Goal: Task Accomplishment & Management: Manage account settings

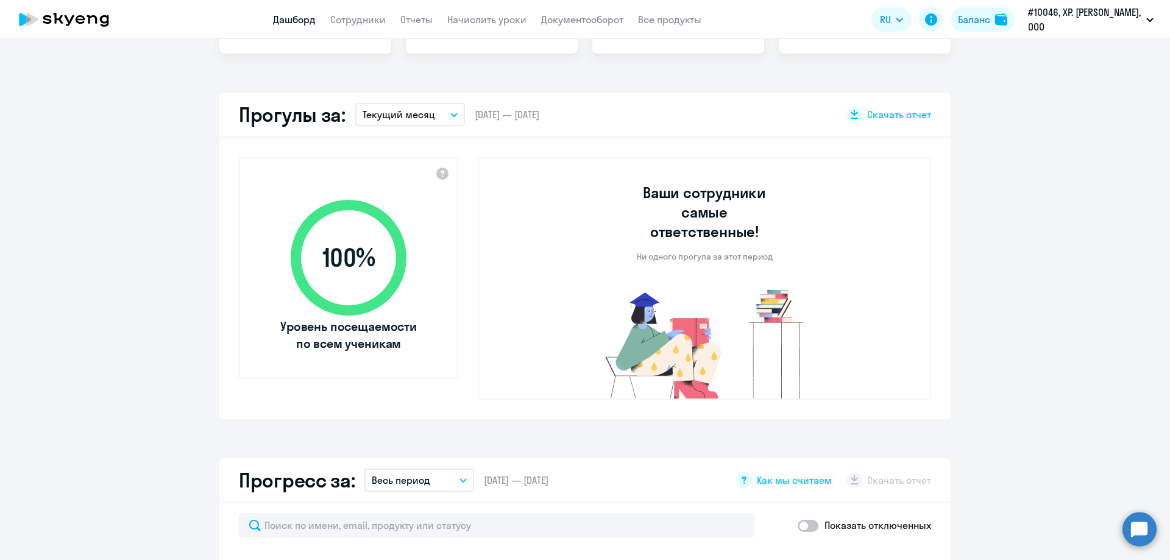
select select "30"
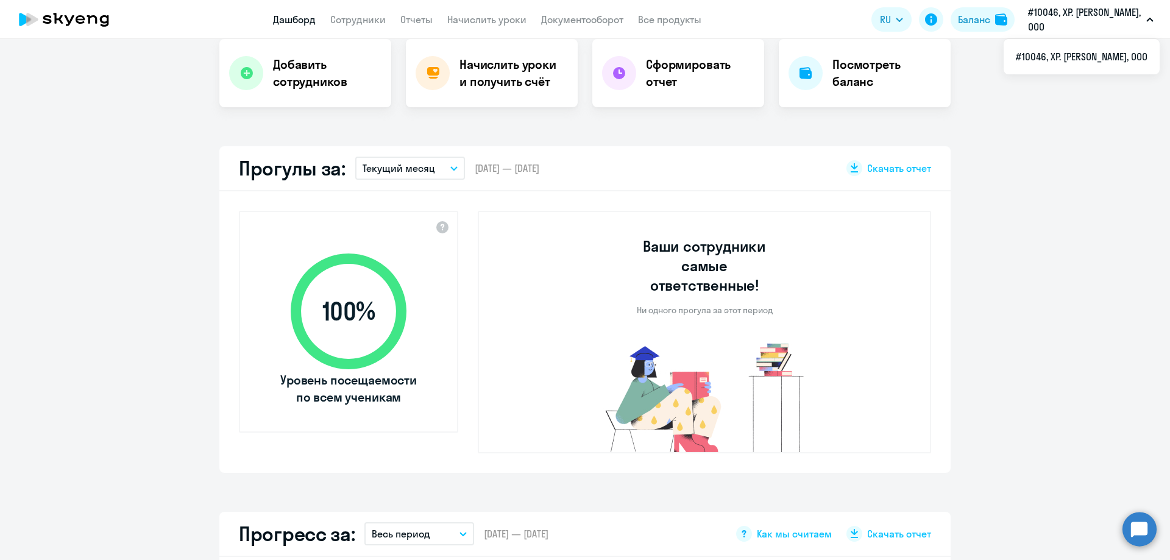
scroll to position [305, 0]
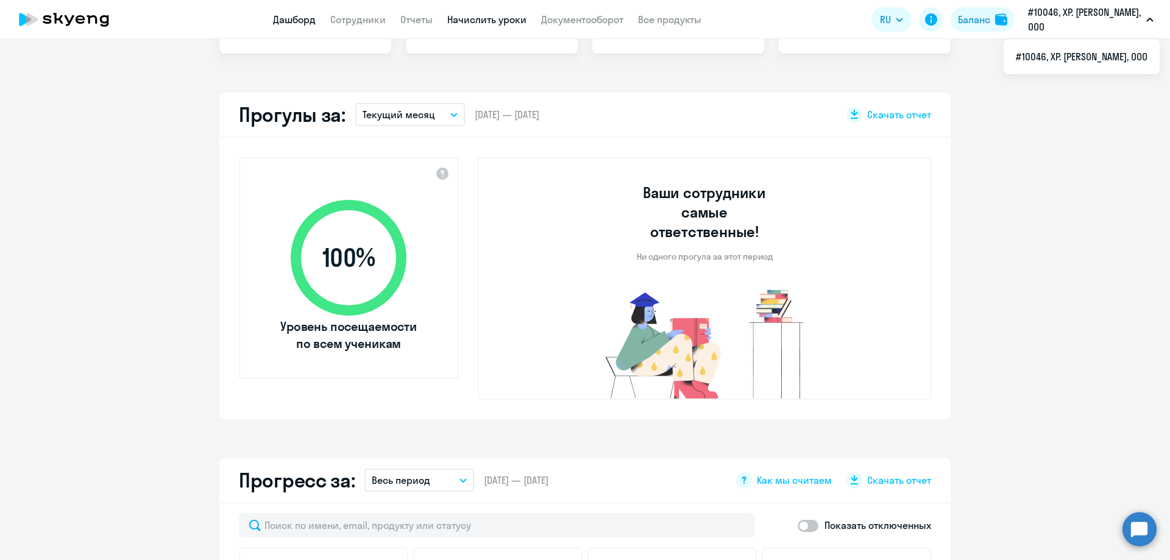
click at [508, 19] on link "Начислить уроки" at bounding box center [486, 19] width 79 height 12
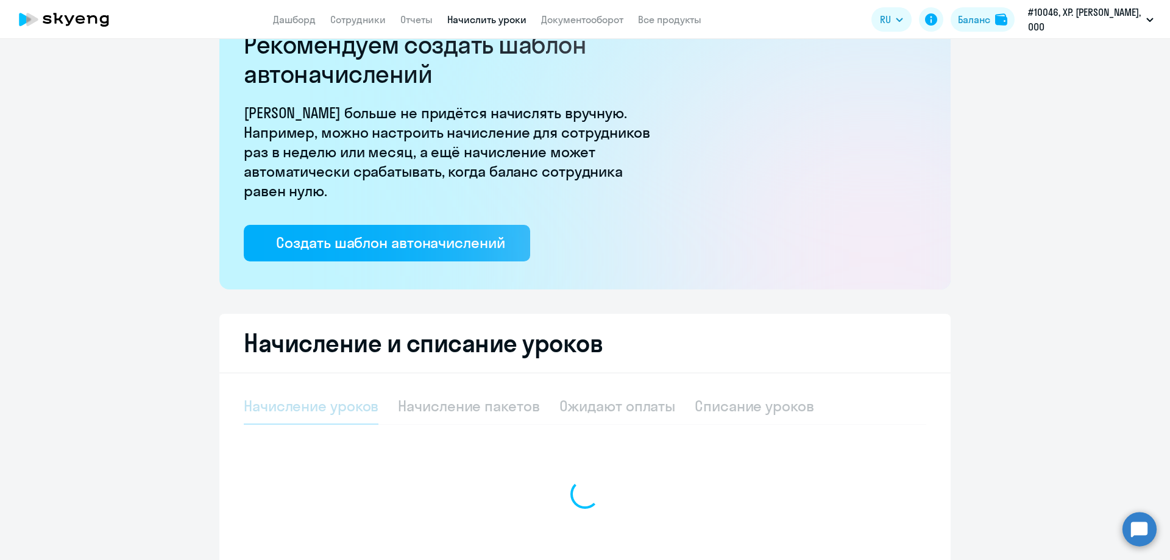
select select "10"
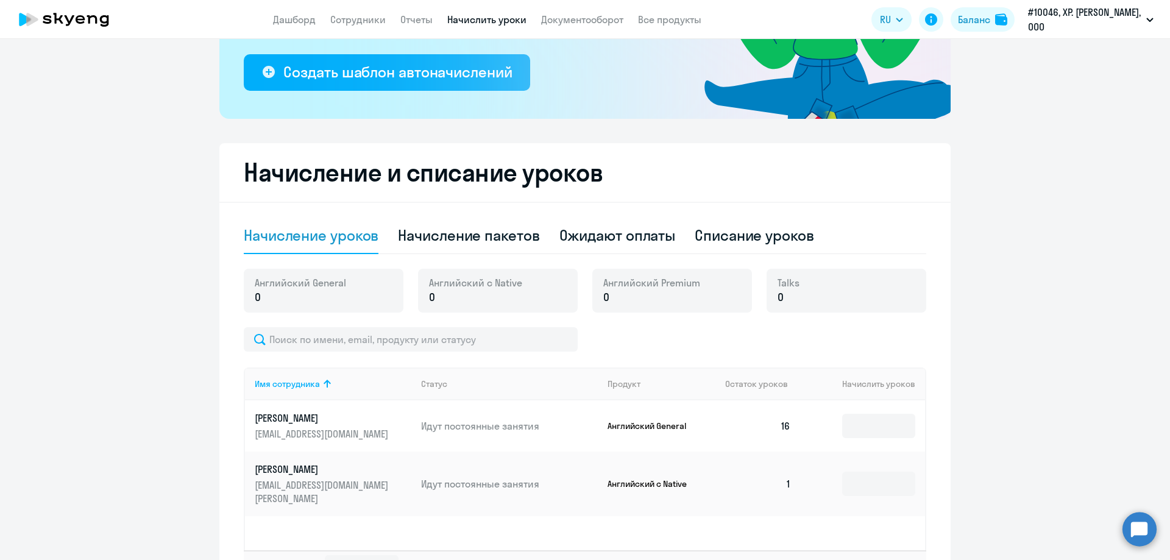
scroll to position [244, 0]
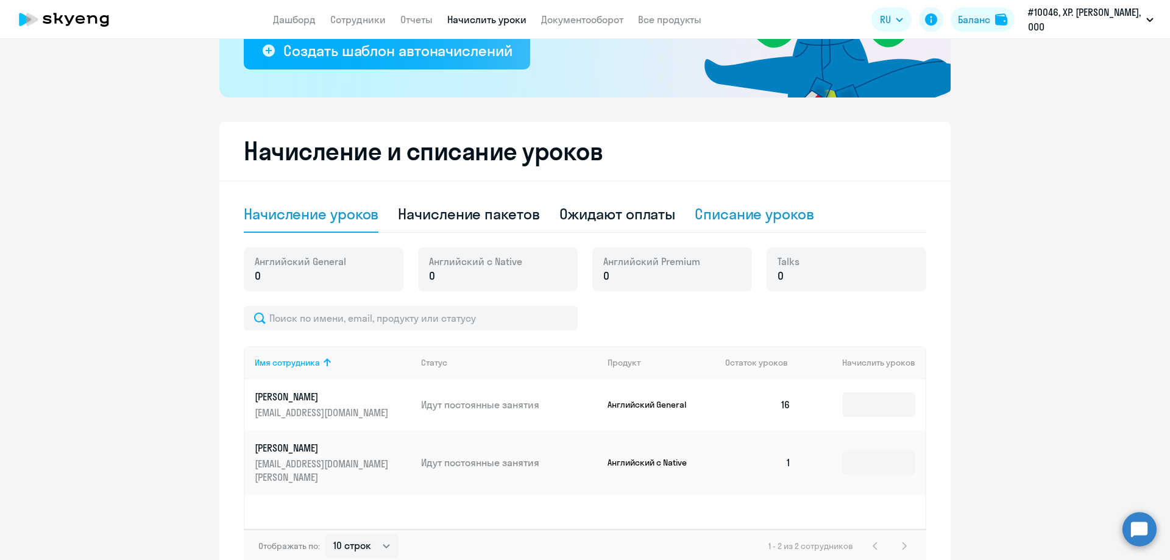
click at [759, 213] on div "Списание уроков" at bounding box center [754, 213] width 119 height 19
select select "10"
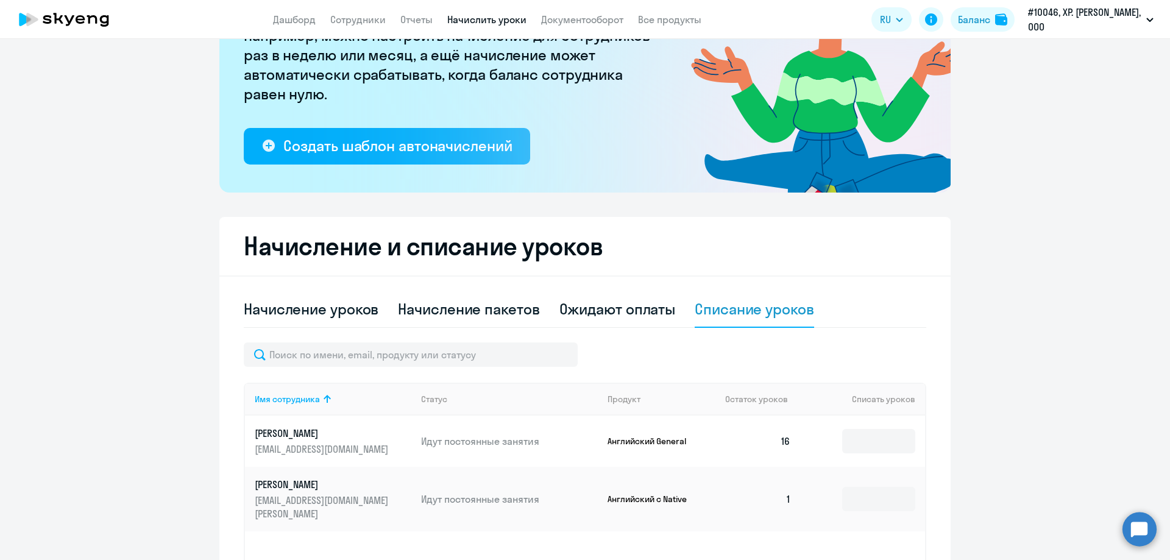
scroll to position [0, 0]
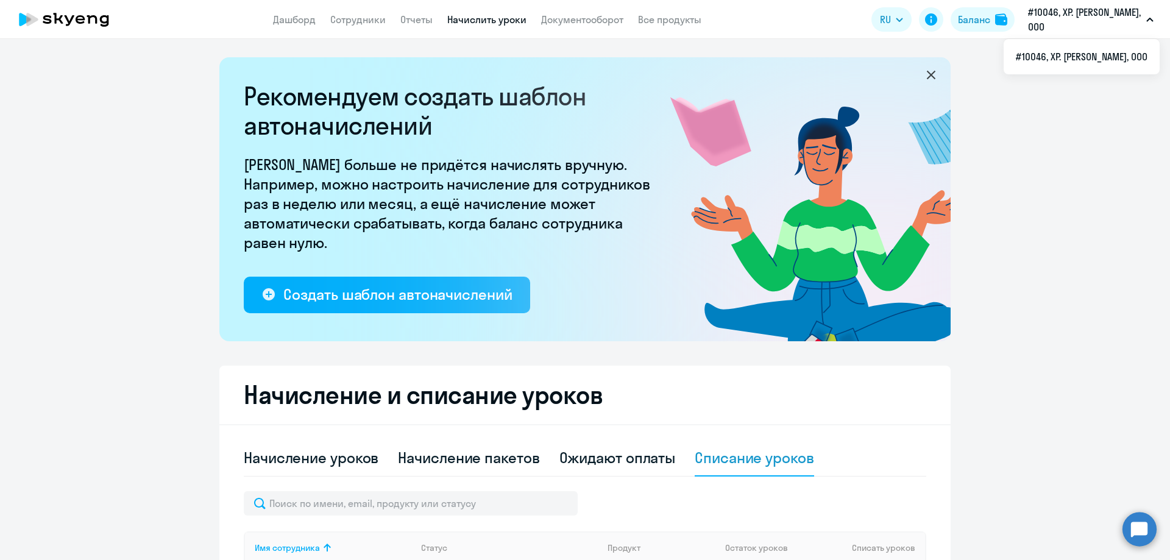
click at [1100, 19] on p "#10046, ХР. [PERSON_NAME], ООО" at bounding box center [1084, 19] width 113 height 29
click at [421, 20] on link "Отчеты" at bounding box center [416, 19] width 32 height 12
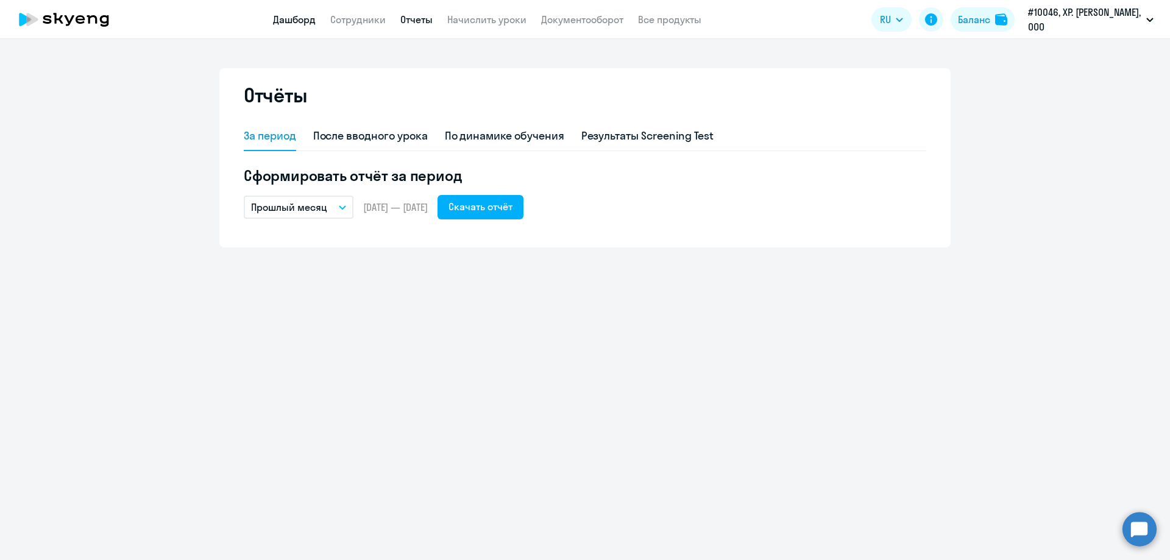
click at [302, 18] on link "Дашборд" at bounding box center [294, 19] width 43 height 12
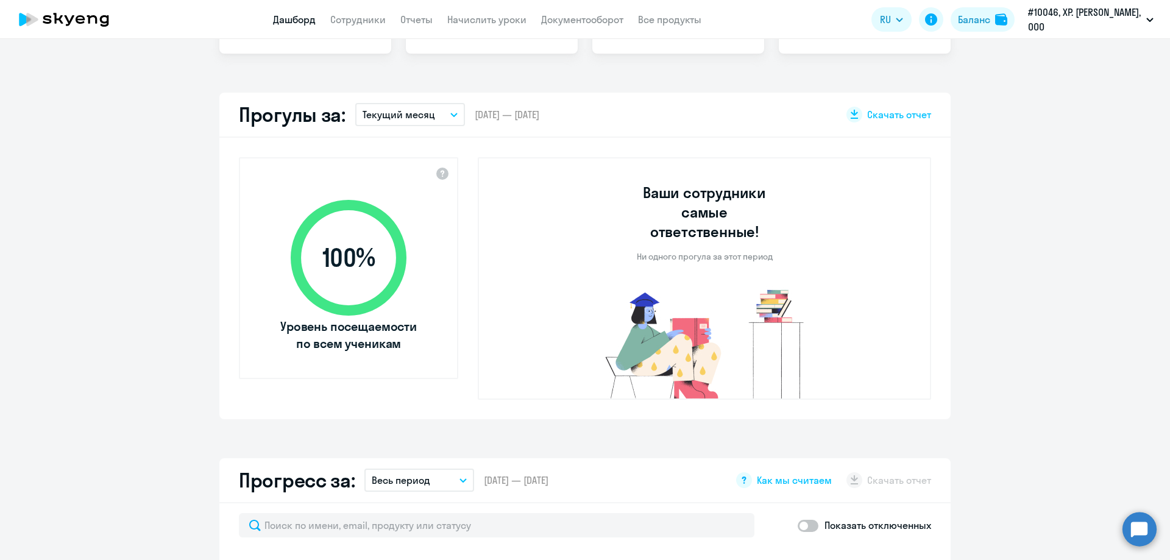
select select "30"
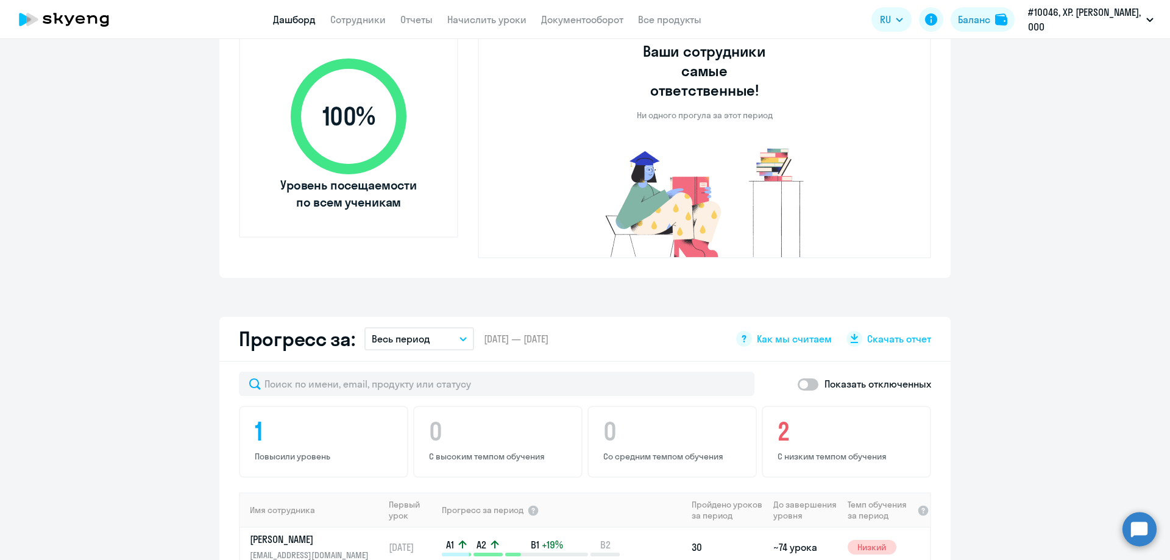
scroll to position [439, 0]
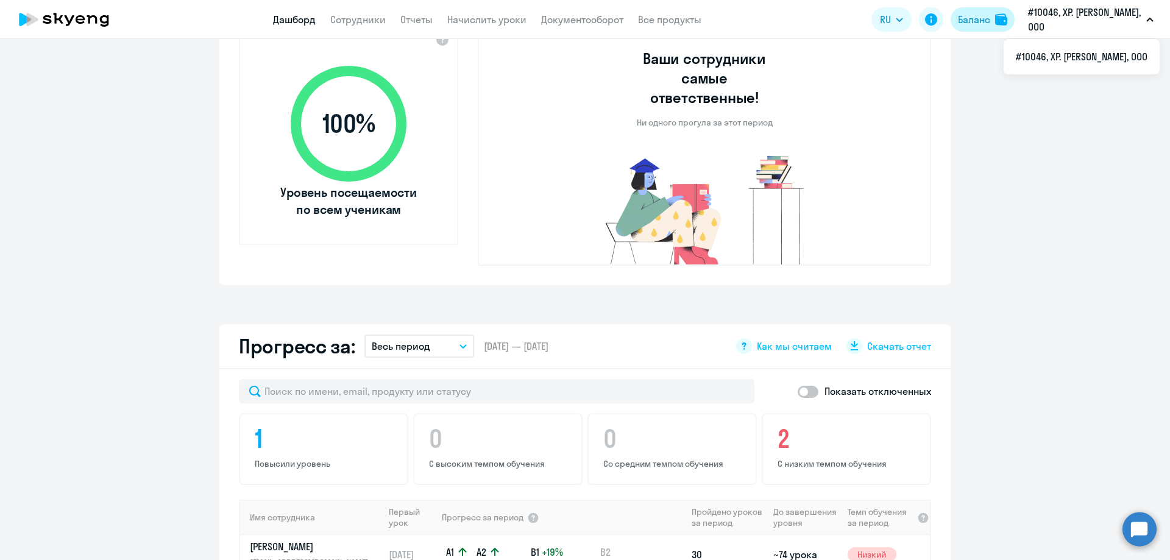
click at [990, 16] on div "Баланс" at bounding box center [974, 19] width 32 height 15
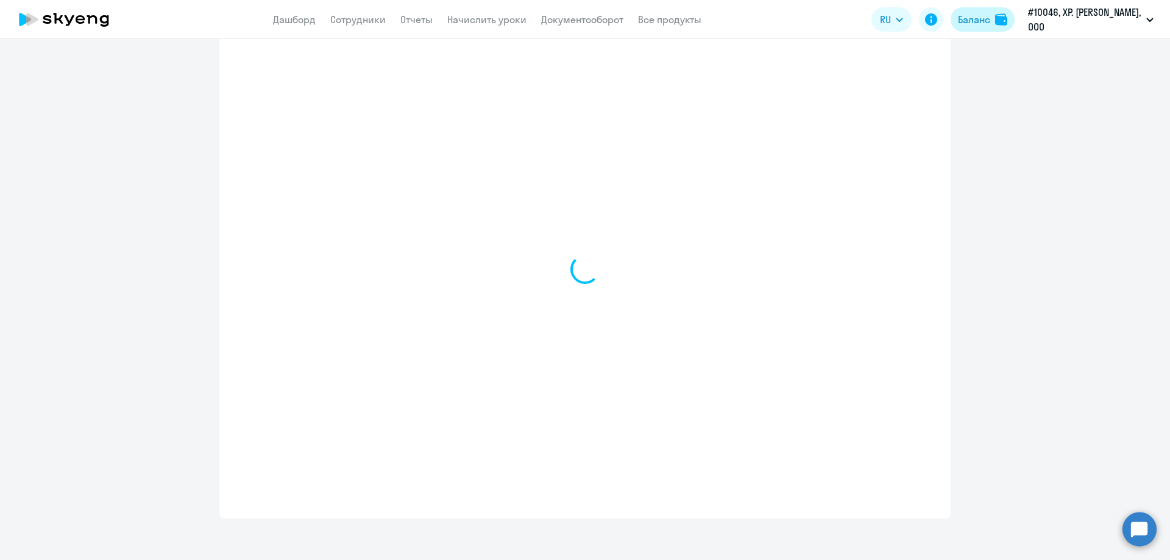
select select "english_adult_not_native_speaker"
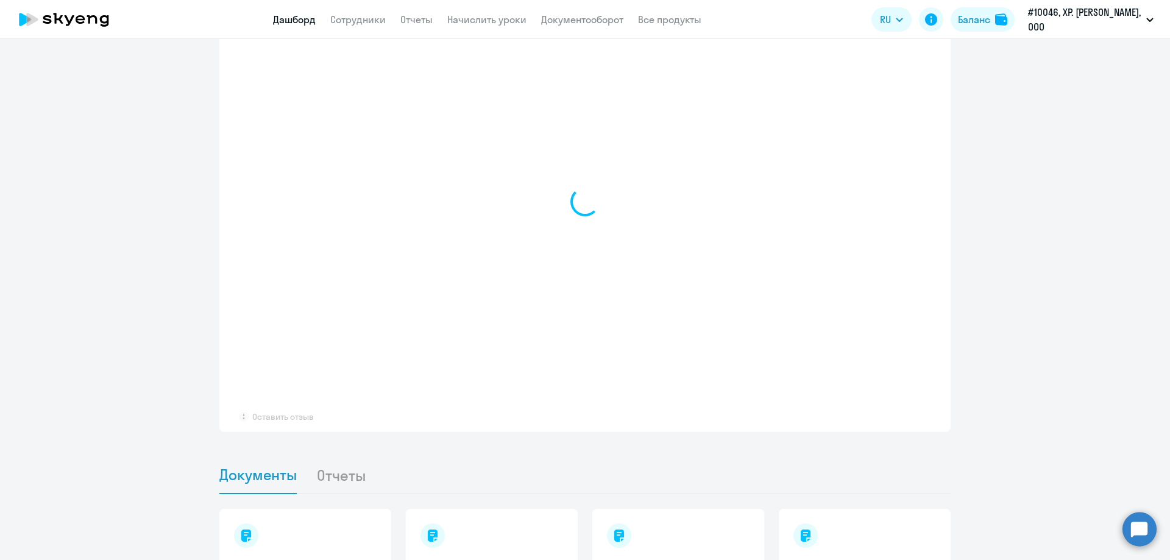
select select "30"
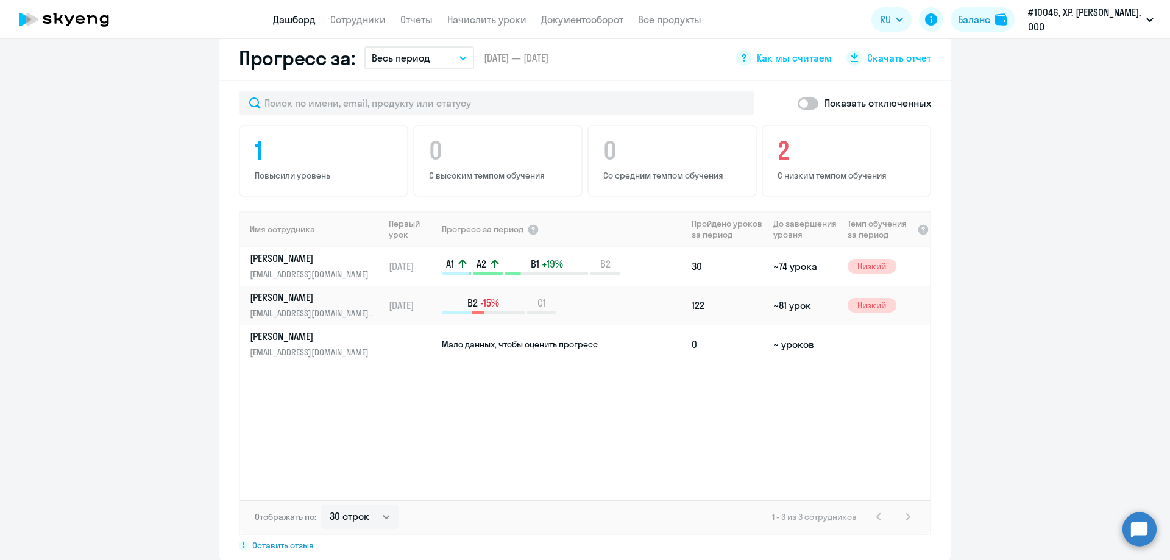
scroll to position [550, 0]
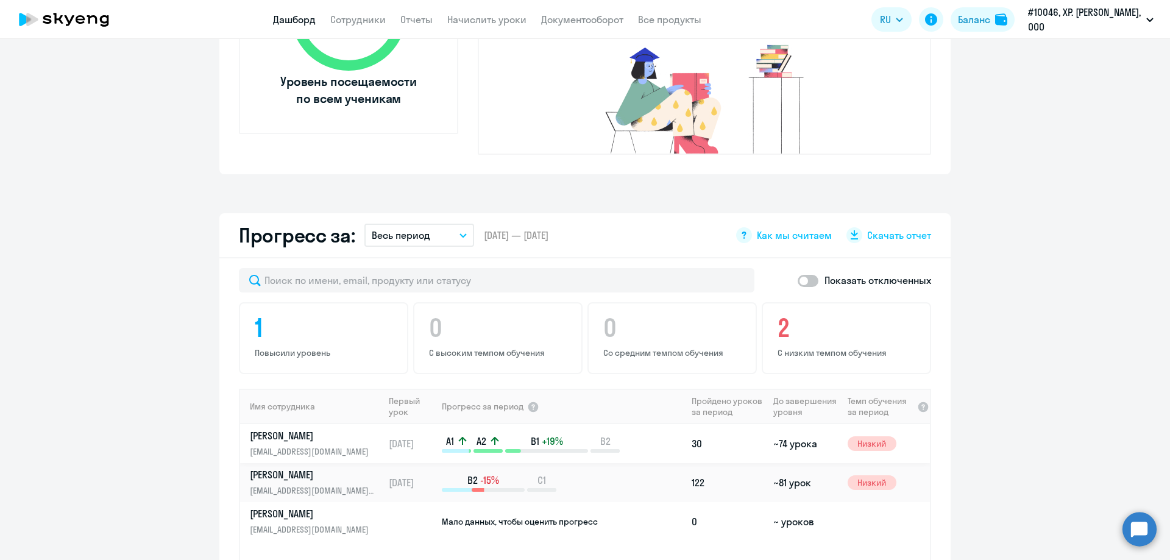
click at [692, 424] on td "30" at bounding box center [728, 443] width 82 height 39
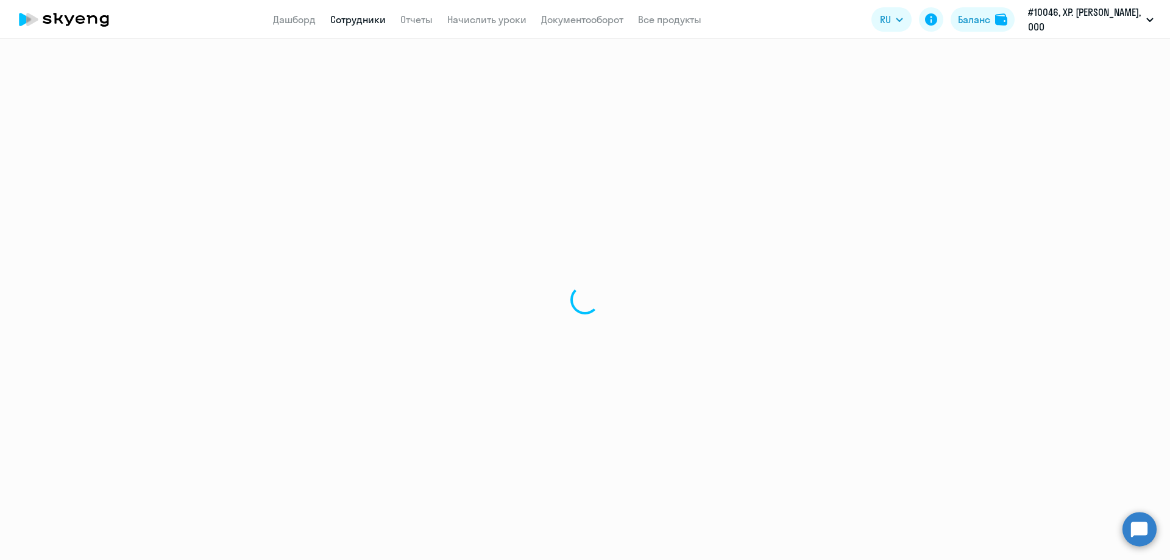
select select "english"
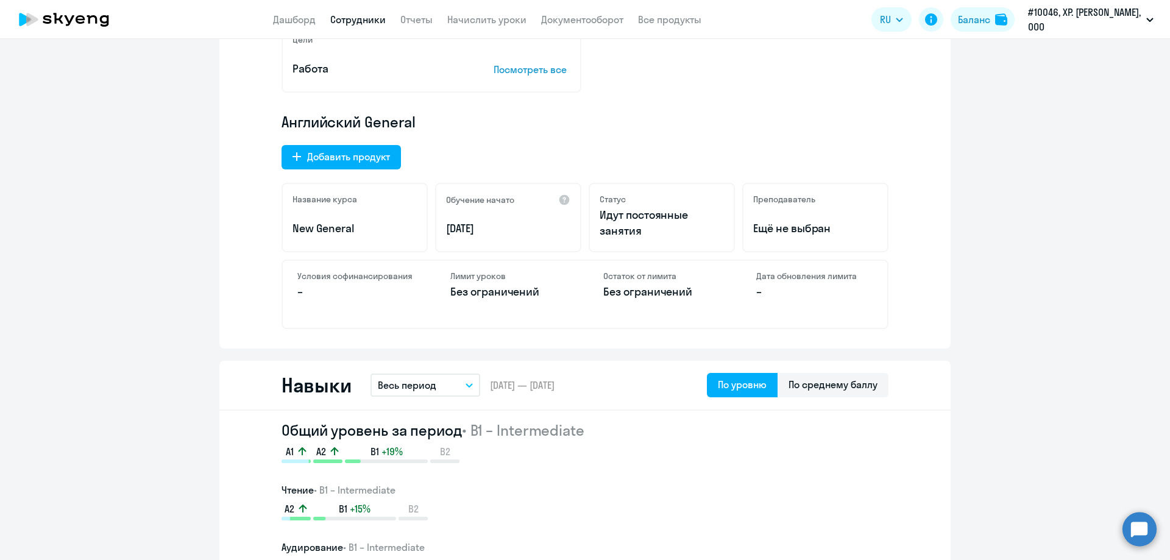
scroll to position [366, 0]
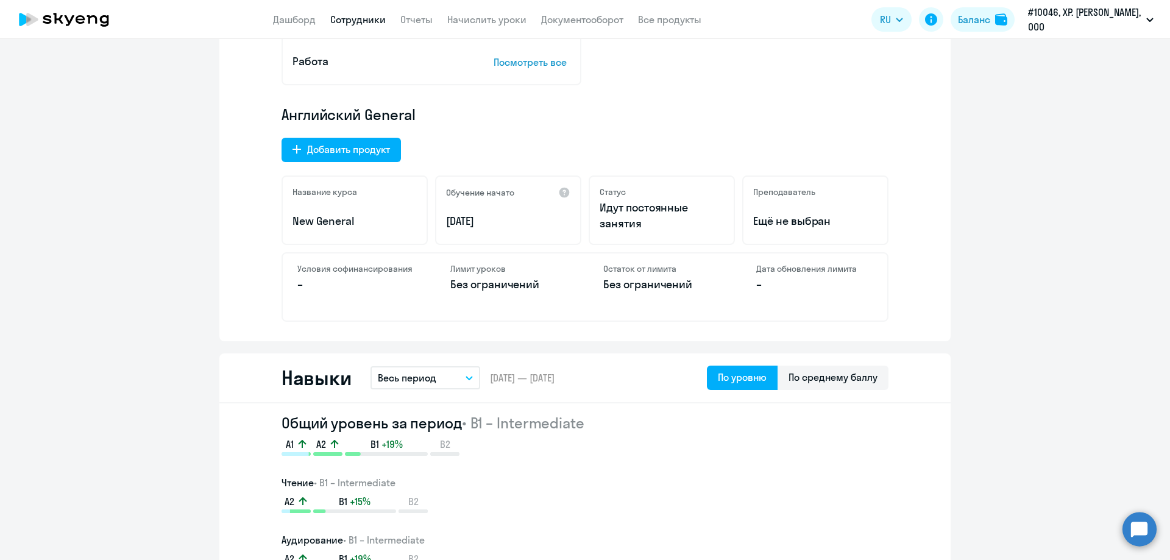
click at [462, 372] on button "Весь период" at bounding box center [425, 377] width 110 height 23
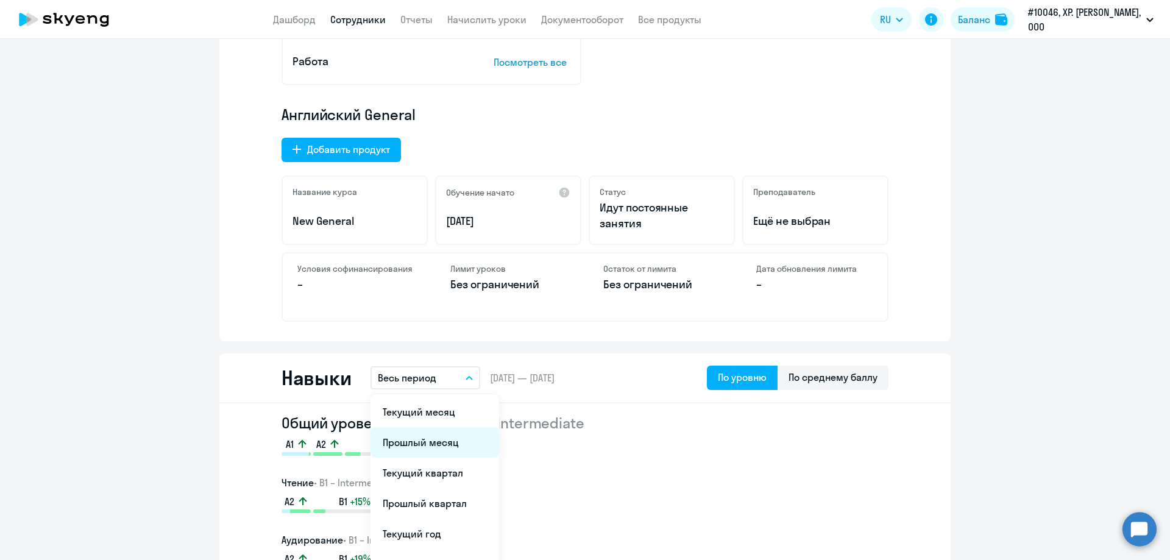
click at [417, 449] on li "Прошлый месяц" at bounding box center [434, 442] width 129 height 30
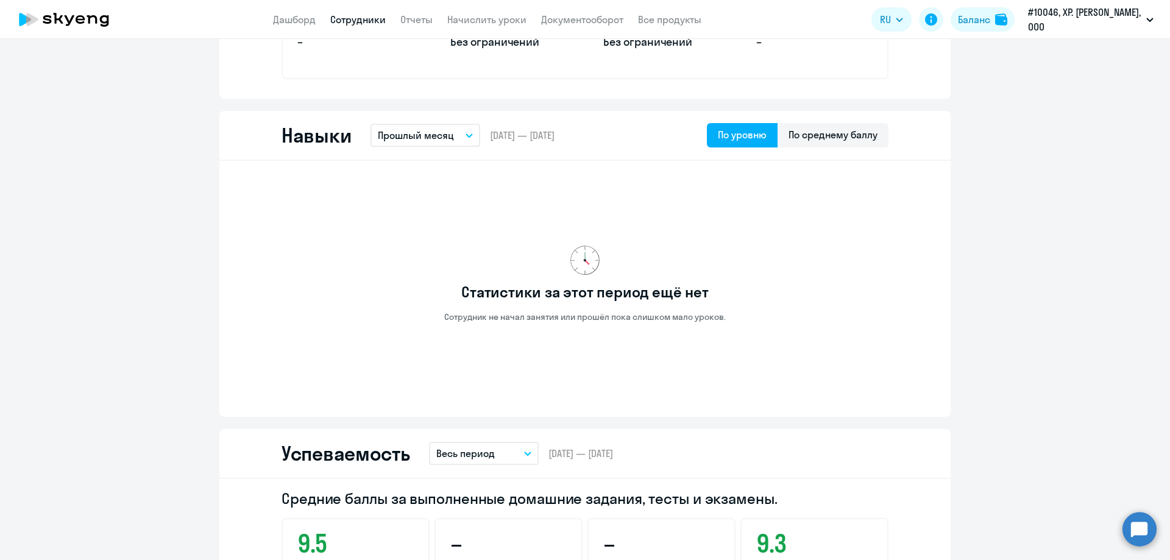
scroll to position [609, 0]
click at [466, 134] on icon "button" at bounding box center [469, 134] width 6 height 3
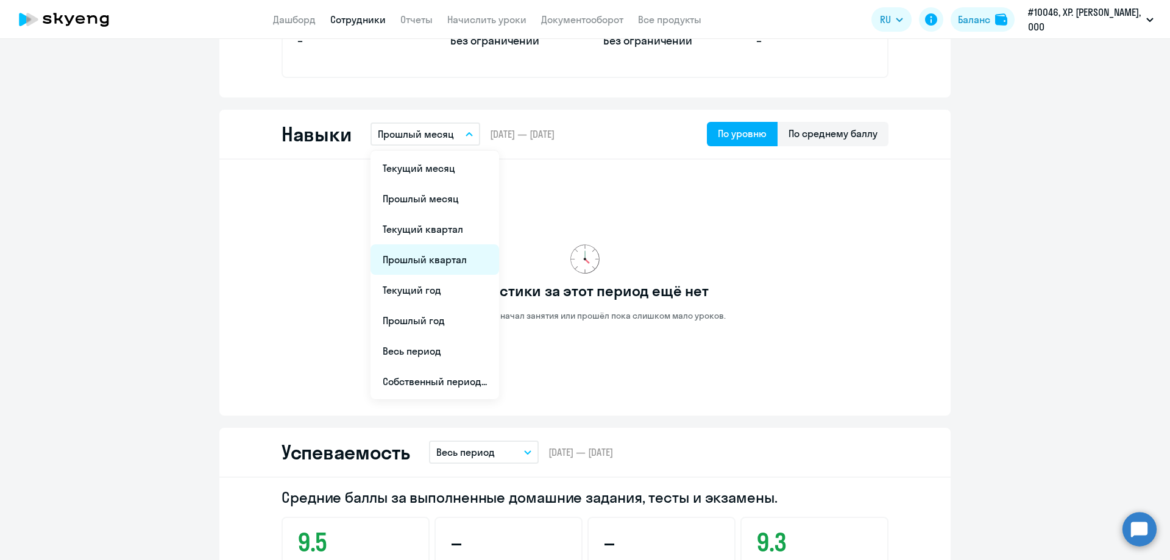
click at [397, 262] on li "Прошлый квартал" at bounding box center [434, 259] width 129 height 30
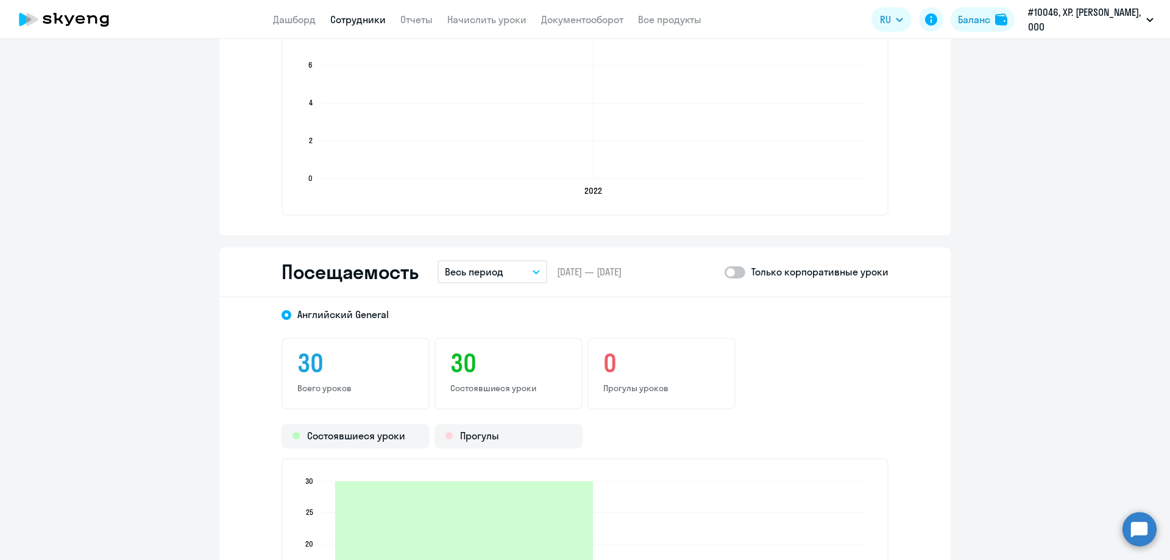
scroll to position [1462, 0]
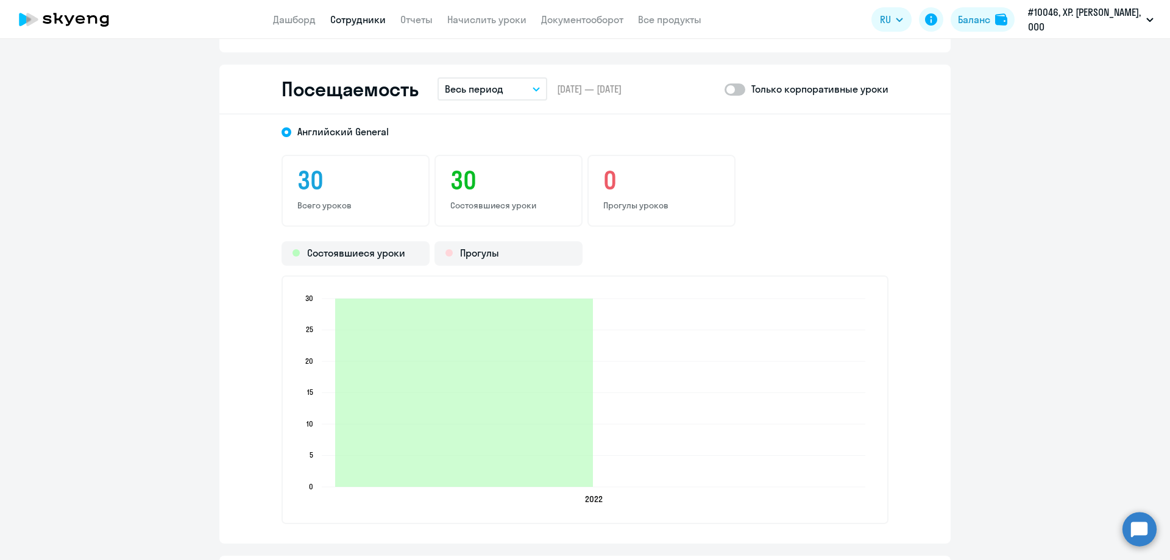
click at [520, 87] on button "Весь период" at bounding box center [492, 88] width 110 height 23
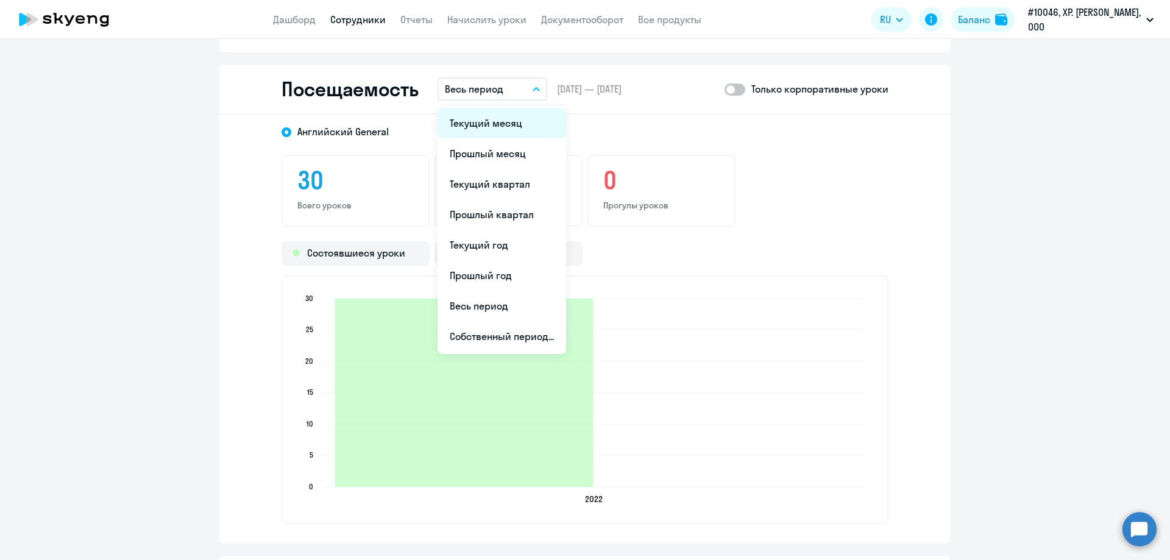
click at [489, 122] on li "Текущий месяц" at bounding box center [501, 123] width 129 height 30
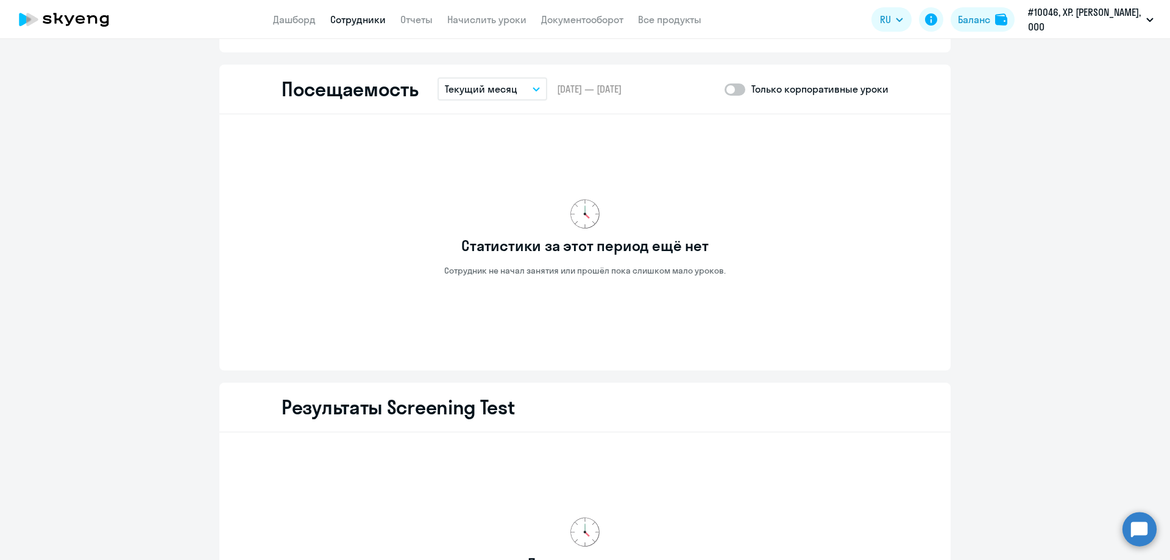
click at [515, 87] on button "Текущий месяц" at bounding box center [492, 88] width 110 height 23
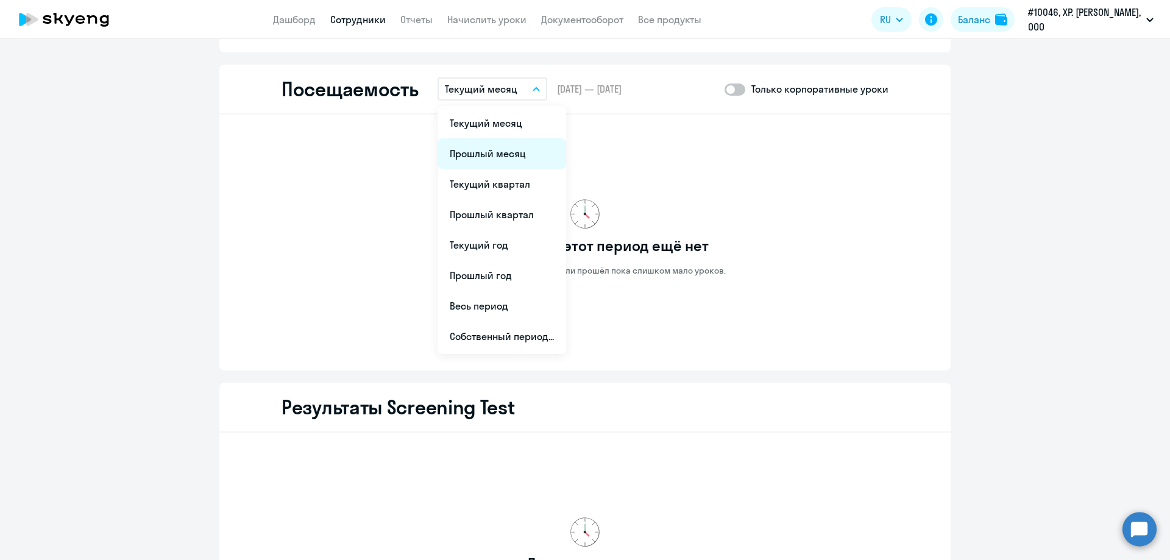
click at [499, 152] on li "Прошлый месяц" at bounding box center [501, 153] width 129 height 30
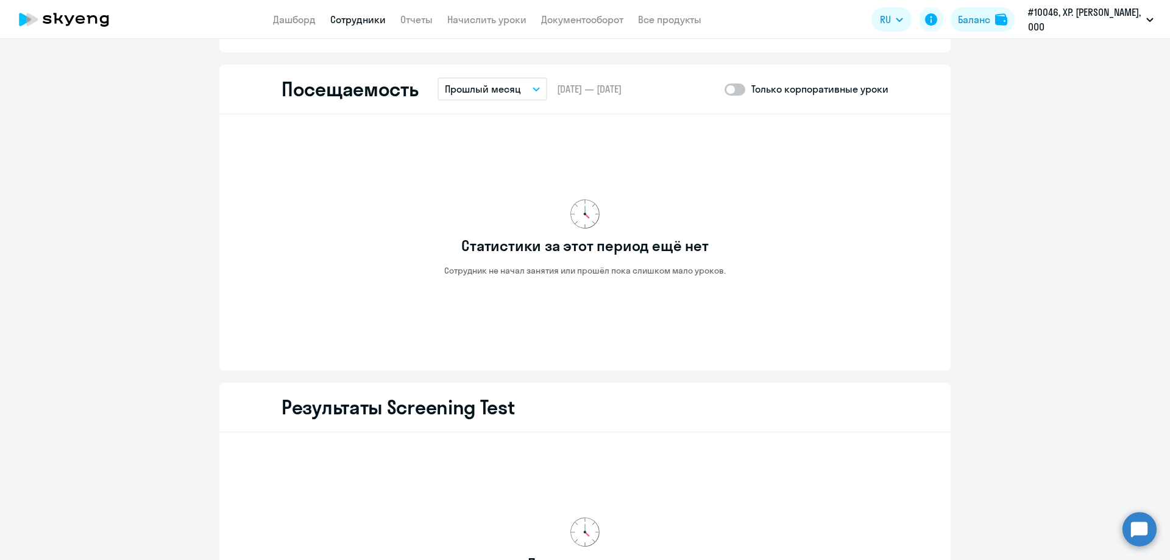
click at [517, 91] on button "Прошлый месяц" at bounding box center [492, 88] width 110 height 23
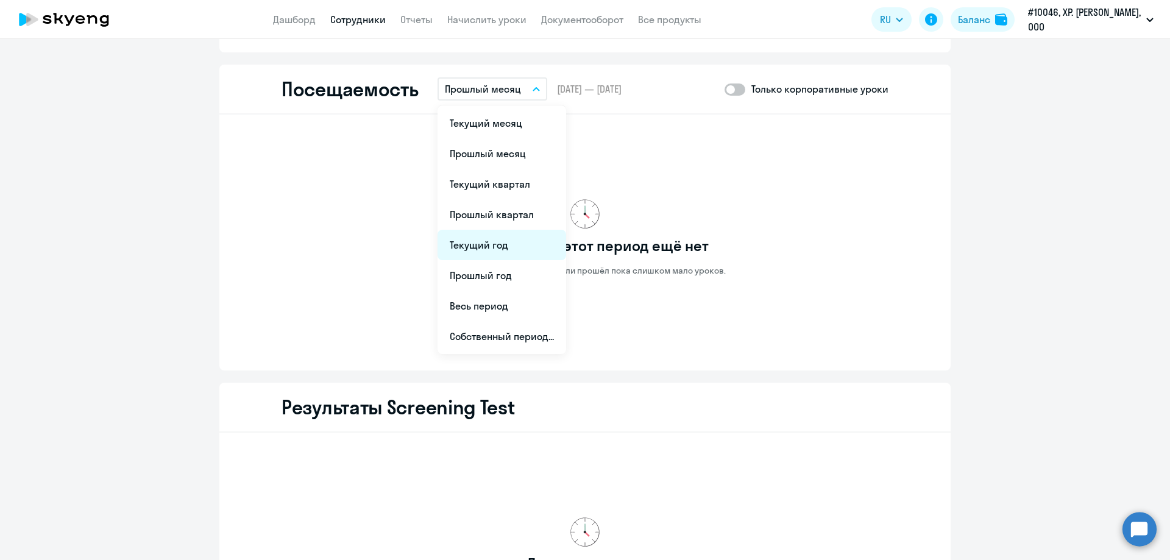
click at [490, 247] on li "Текущий год" at bounding box center [501, 245] width 129 height 30
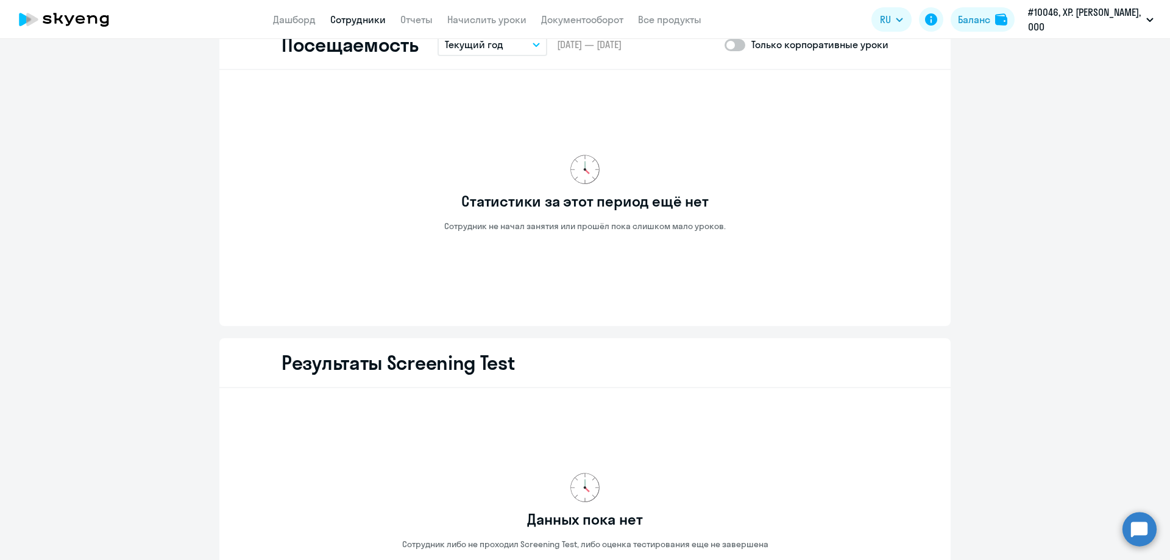
scroll to position [1375, 0]
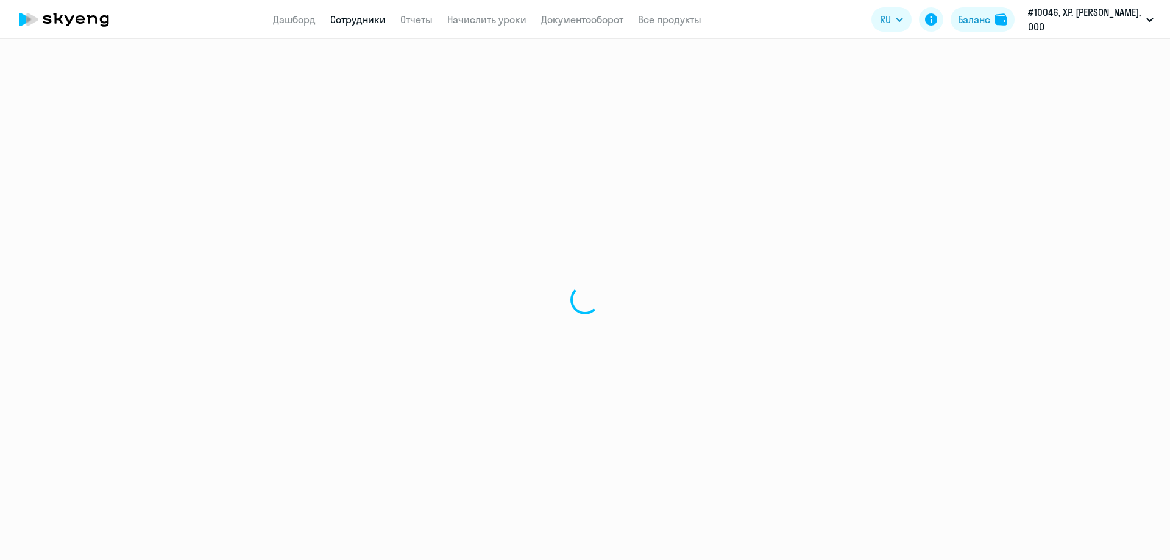
select select "english"
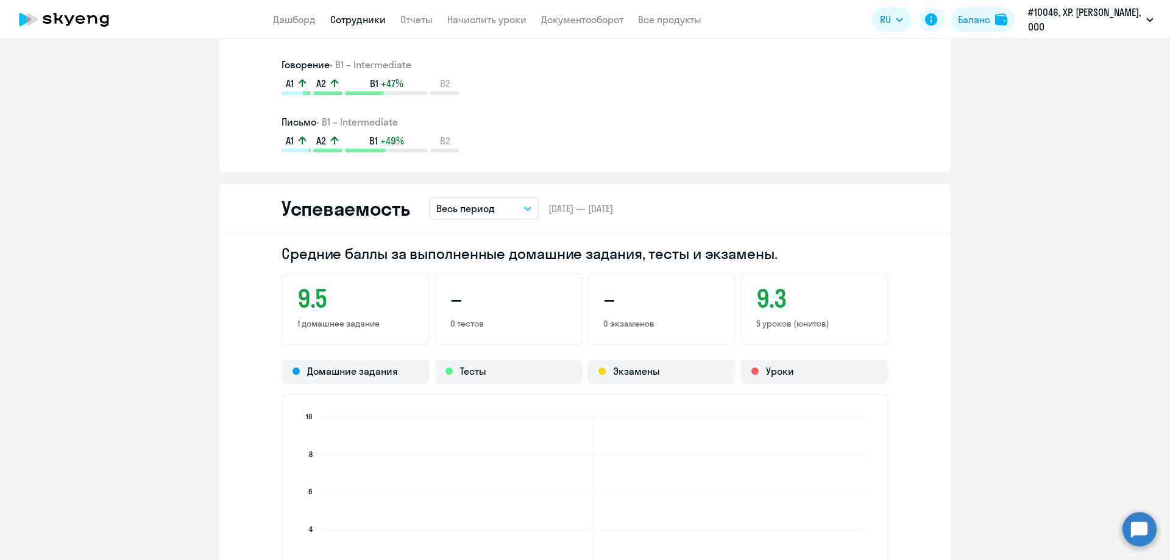
scroll to position [975, 0]
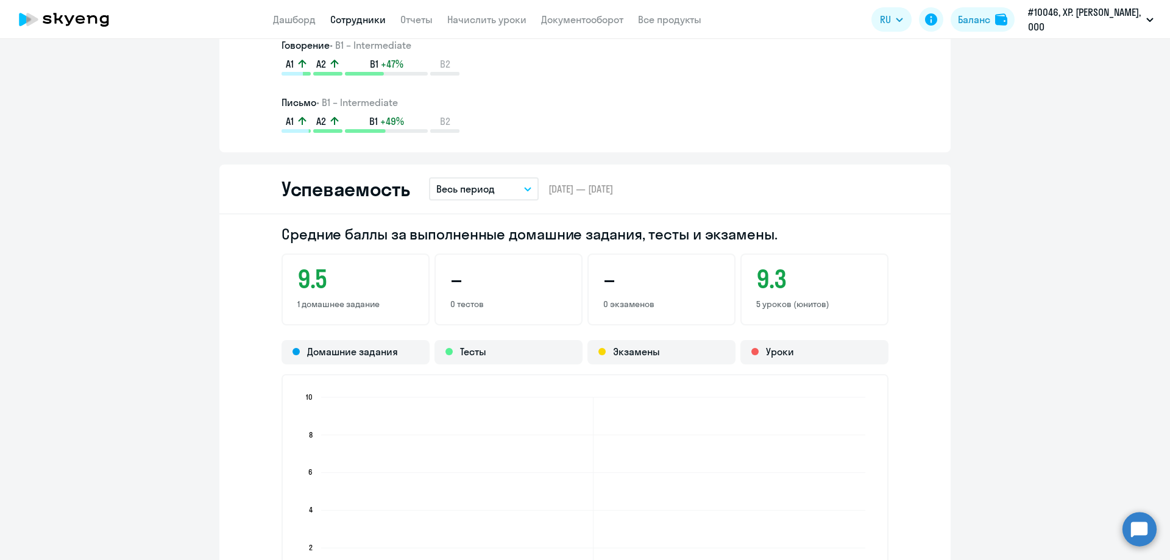
click at [524, 187] on icon "button" at bounding box center [527, 189] width 7 height 4
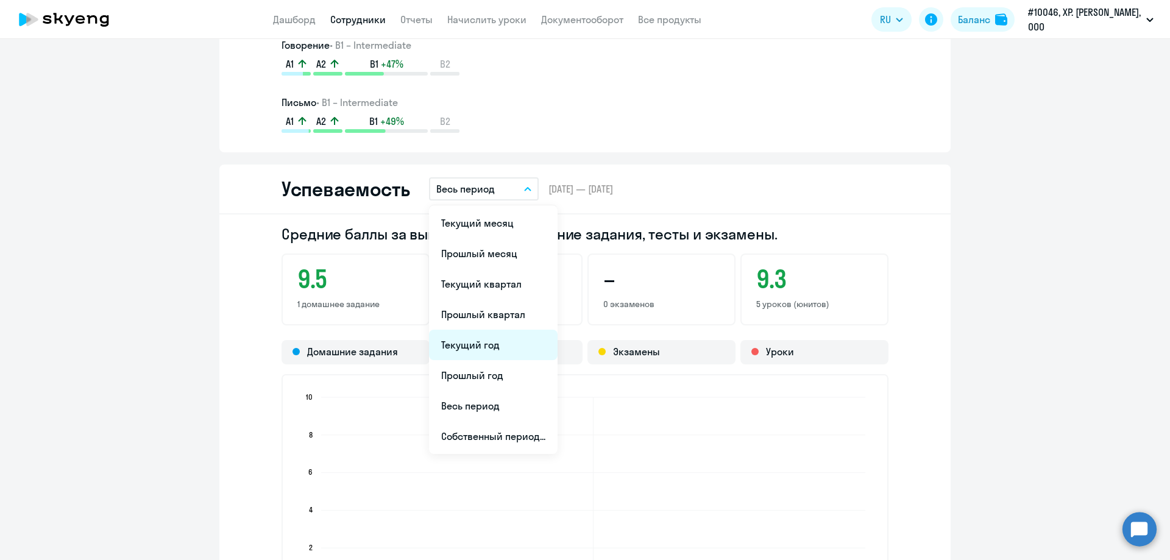
click at [491, 341] on li "Текущий год" at bounding box center [493, 345] width 129 height 30
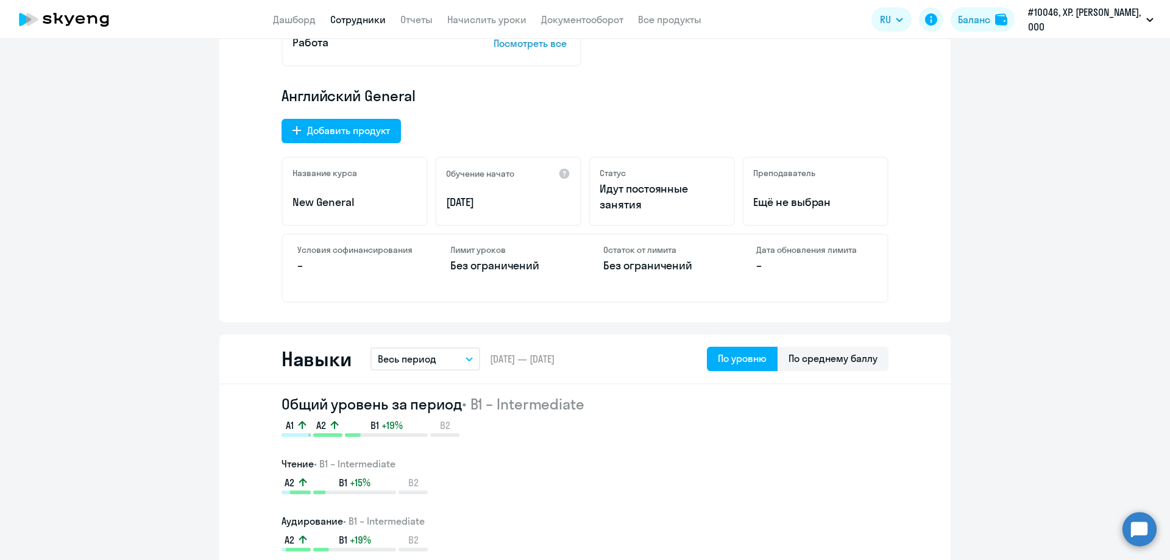
scroll to position [382, 0]
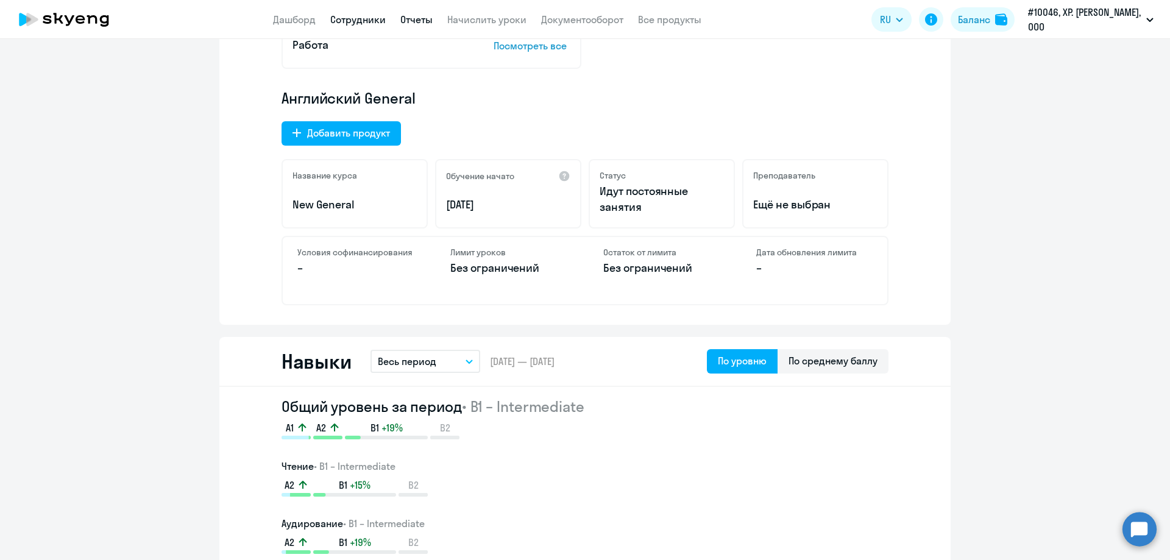
click at [416, 16] on link "Отчеты" at bounding box center [416, 19] width 32 height 12
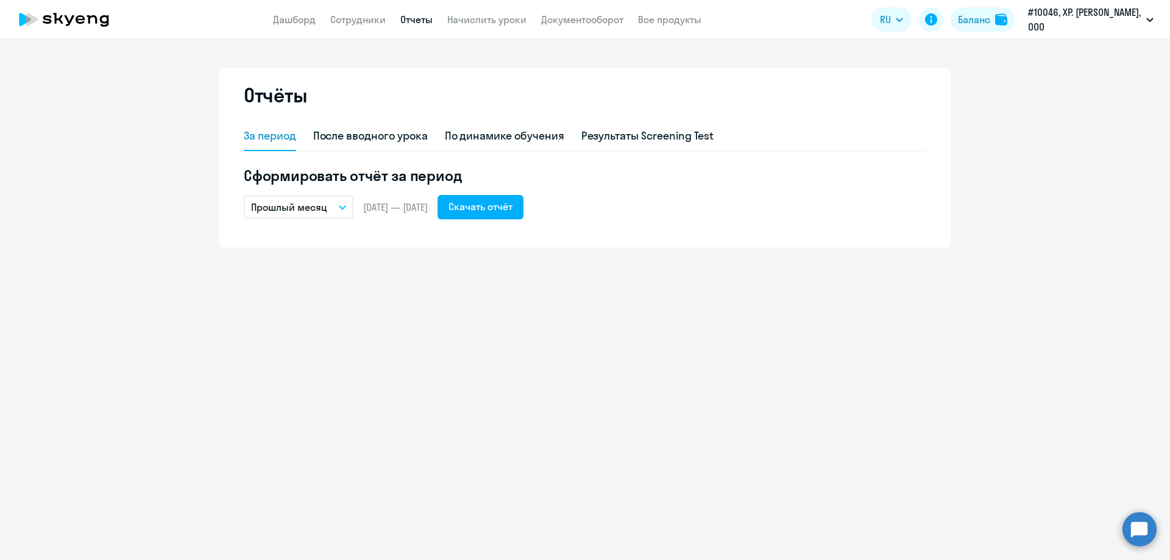
click at [344, 203] on button "Прошлый месяц" at bounding box center [299, 207] width 110 height 23
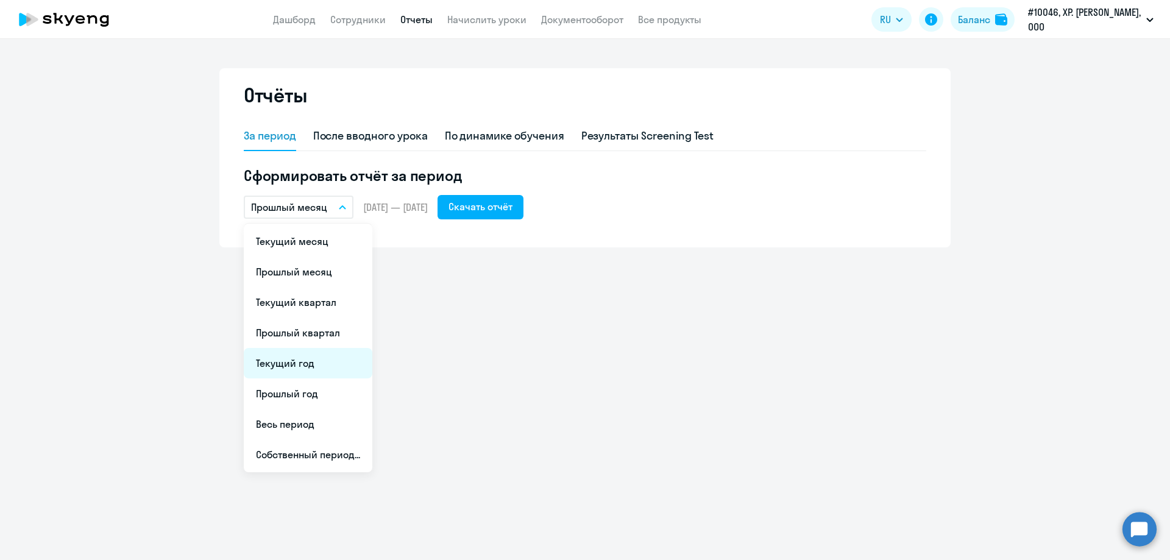
click at [308, 366] on li "Текущий год" at bounding box center [308, 363] width 129 height 30
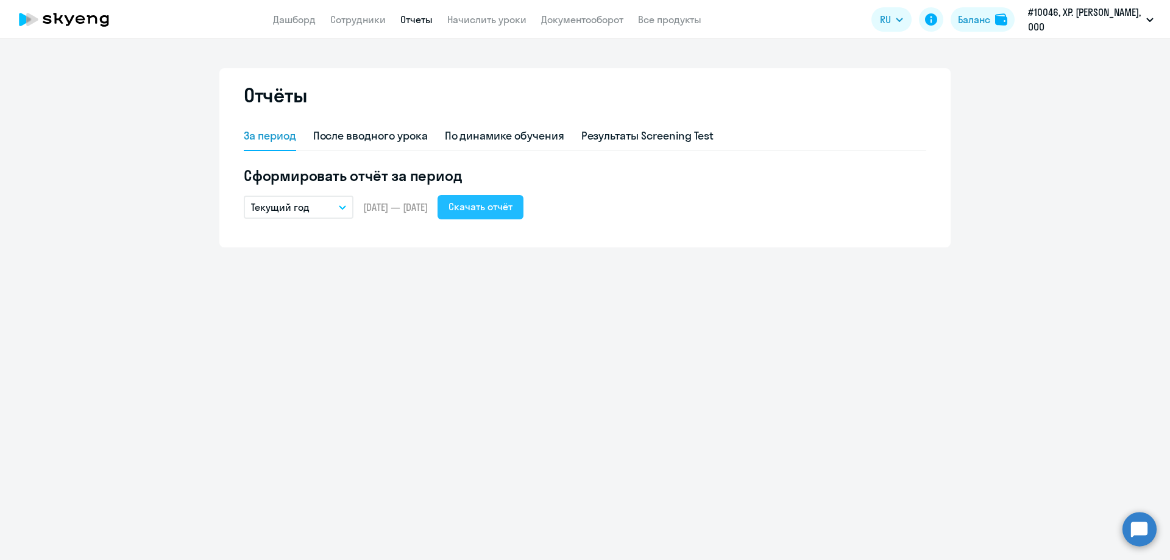
click at [512, 204] on div "Скачать отчёт" at bounding box center [480, 206] width 64 height 15
click at [367, 21] on link "Сотрудники" at bounding box center [357, 19] width 55 height 12
select select "30"
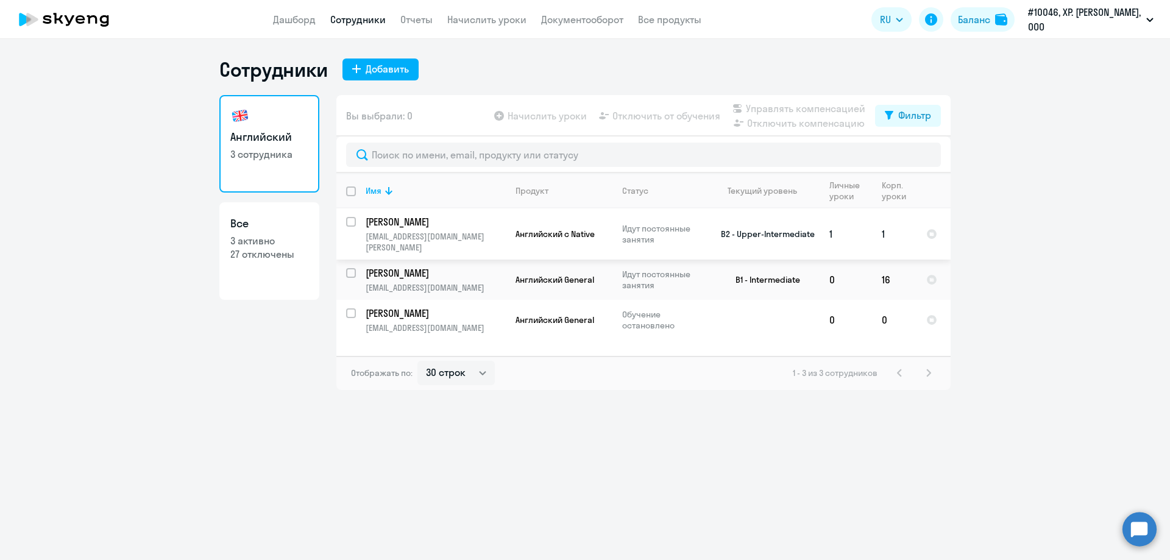
click at [428, 225] on p "[PERSON_NAME]" at bounding box center [435, 221] width 138 height 13
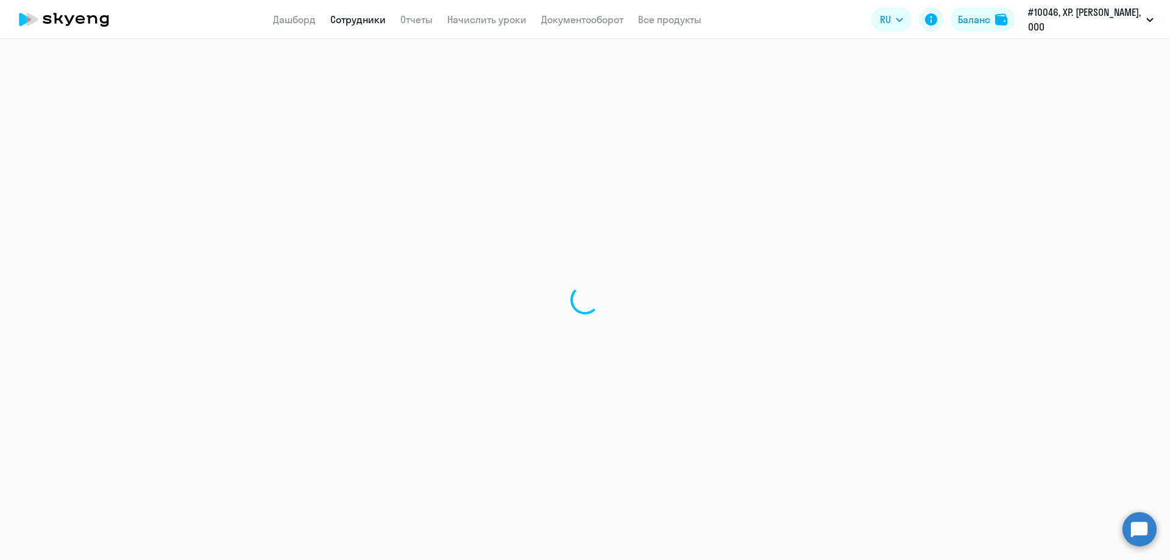
select select "english"
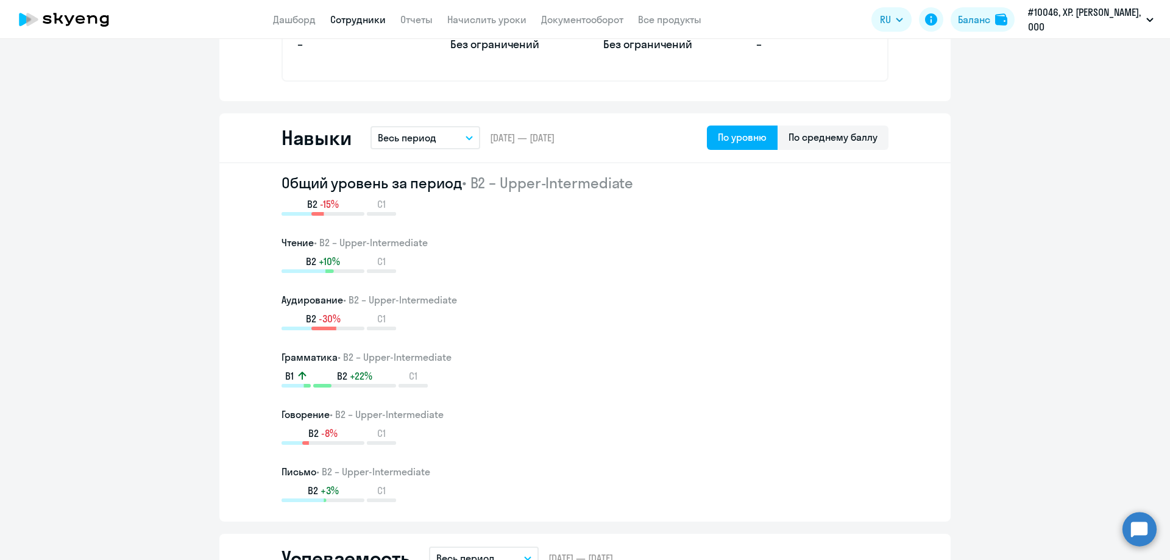
scroll to position [609, 0]
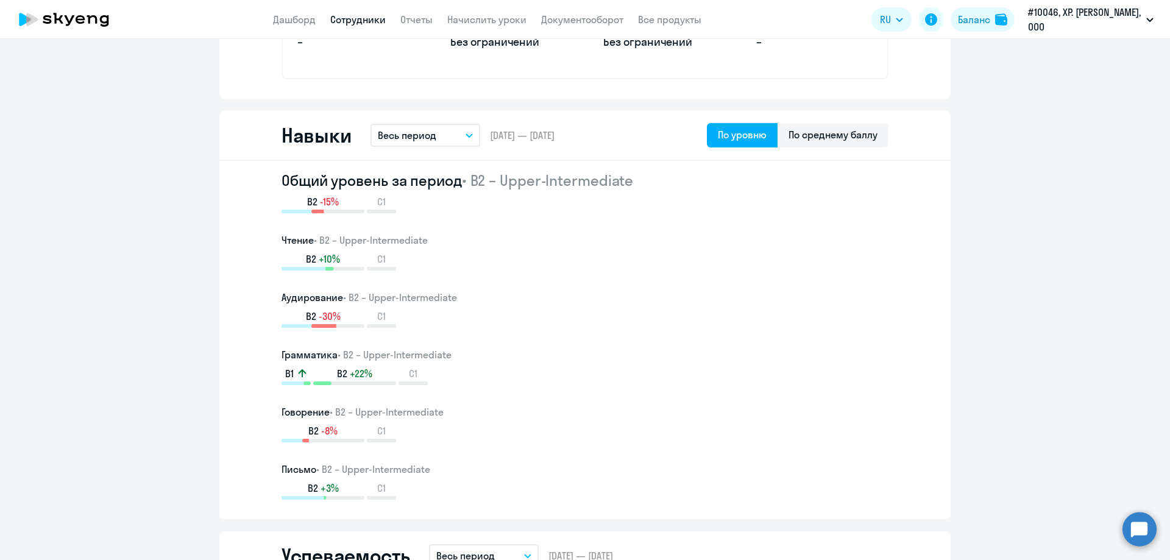
click at [442, 135] on button "Весь период" at bounding box center [425, 135] width 110 height 23
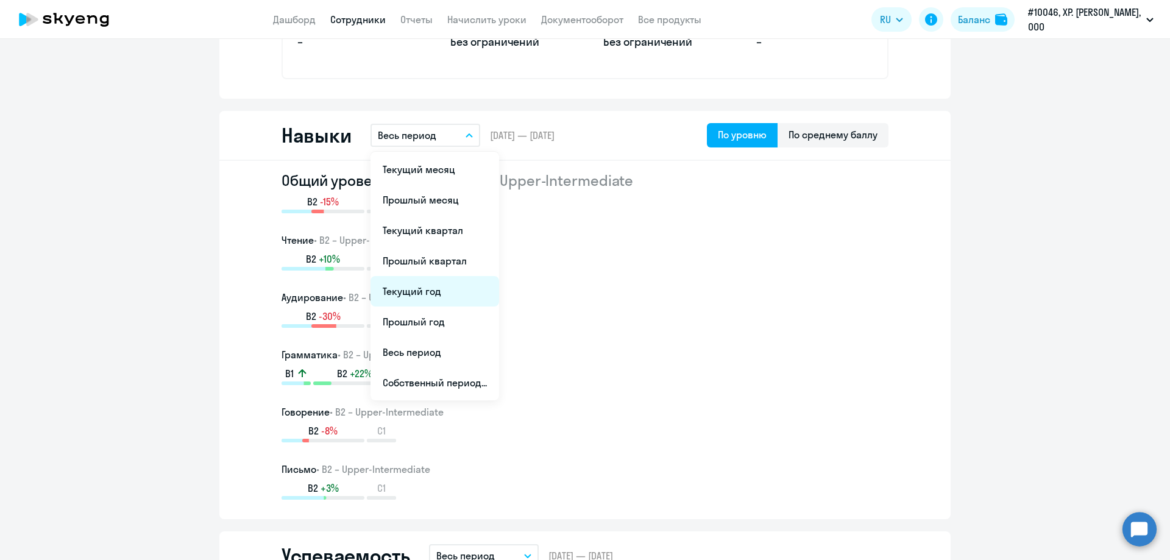
click at [422, 294] on li "Текущий год" at bounding box center [434, 291] width 129 height 30
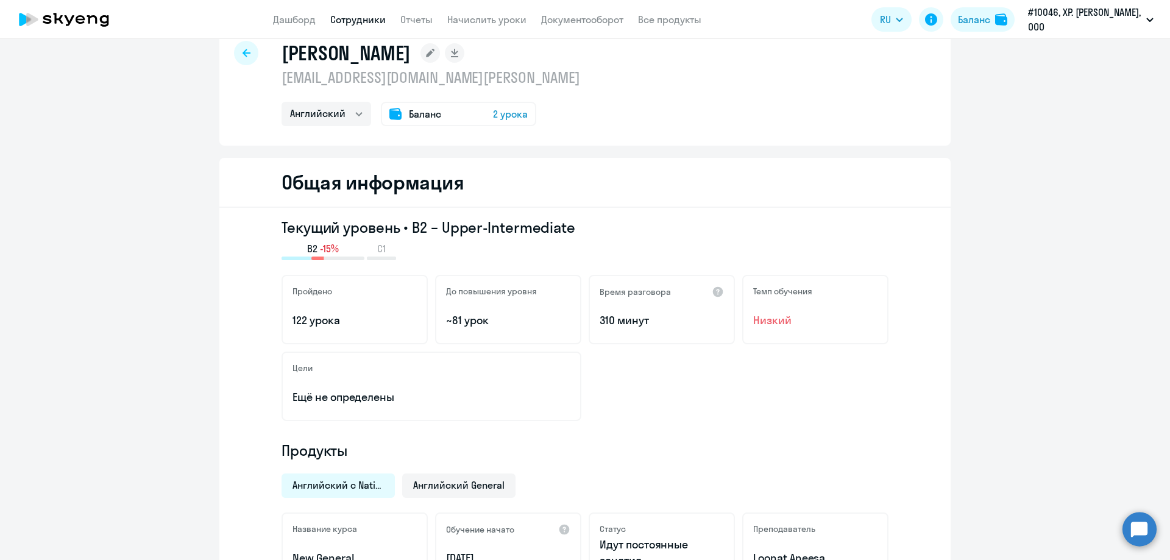
scroll to position [0, 0]
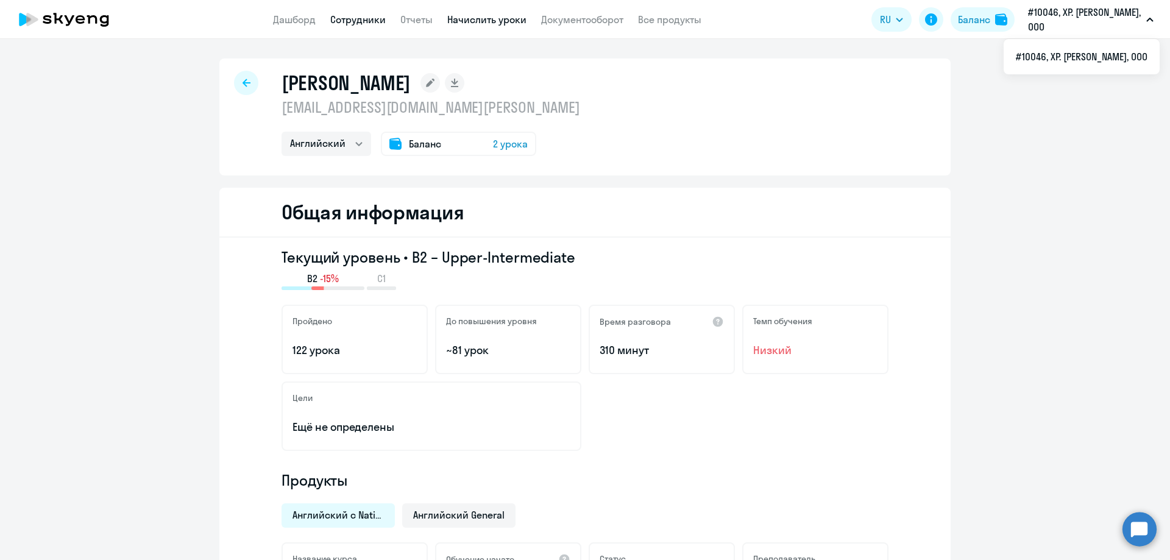
click at [499, 19] on link "Начислить уроки" at bounding box center [486, 19] width 79 height 12
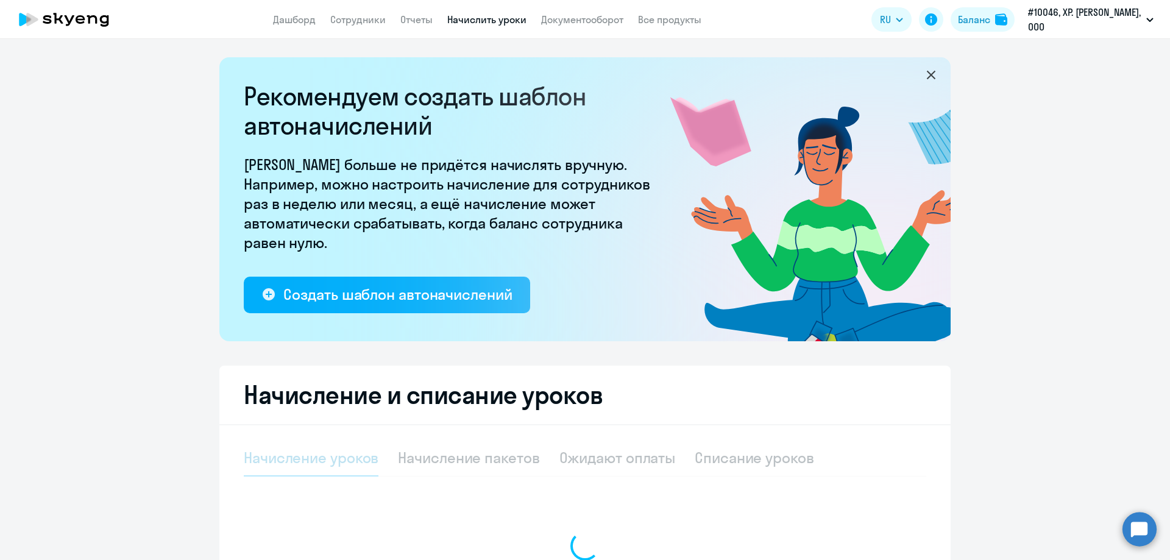
select select "10"
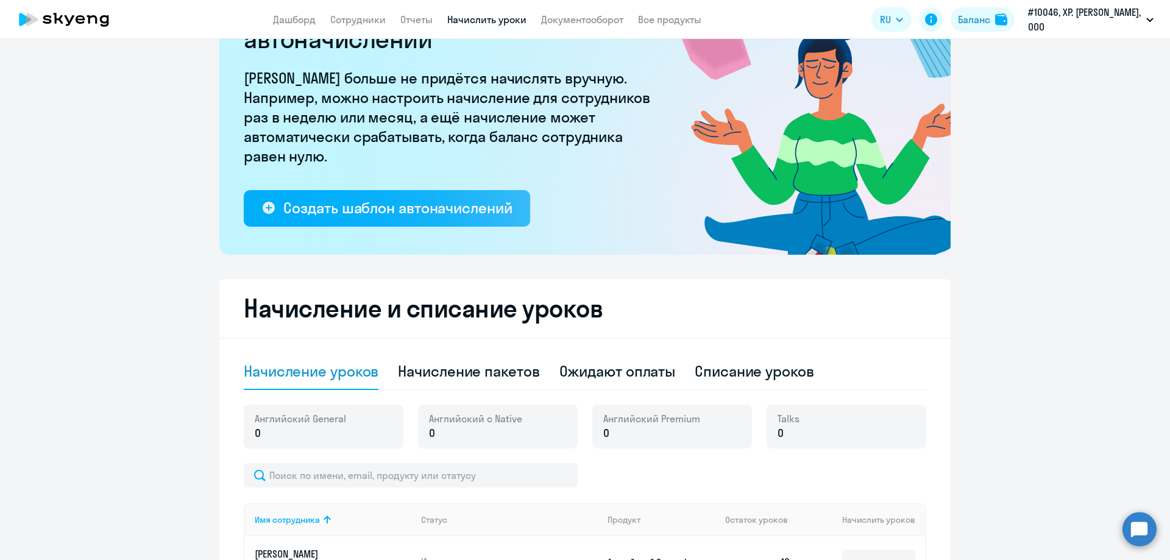
scroll to position [305, 0]
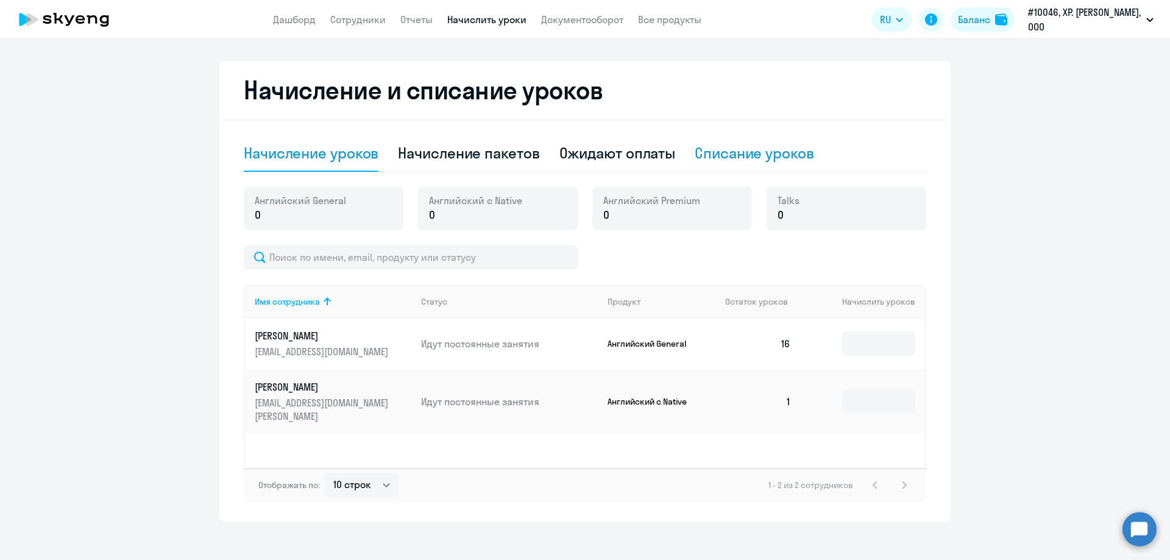
click at [762, 147] on div "Списание уроков" at bounding box center [754, 152] width 119 height 19
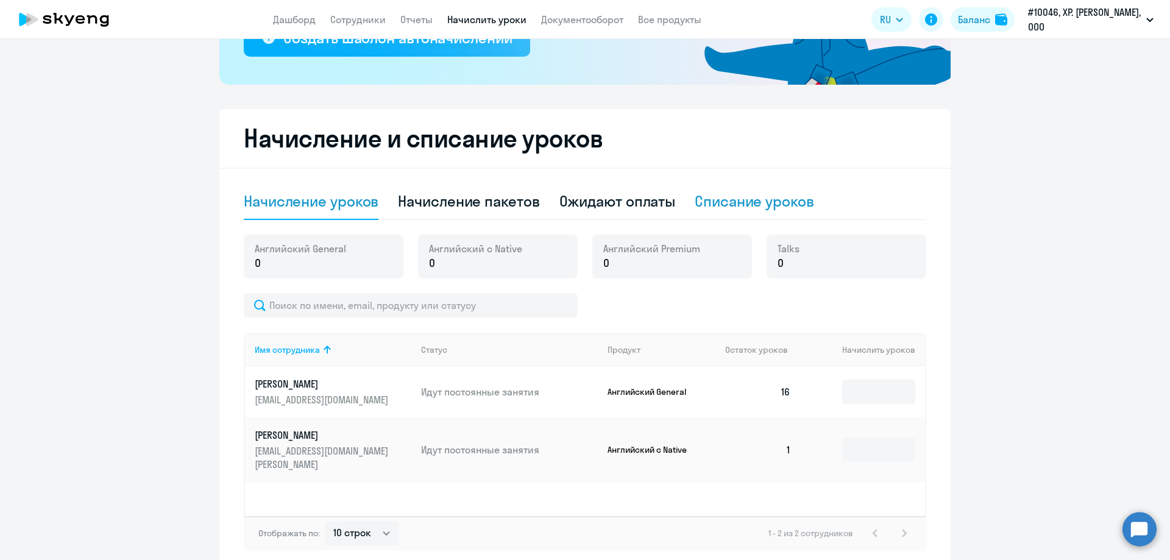
select select "10"
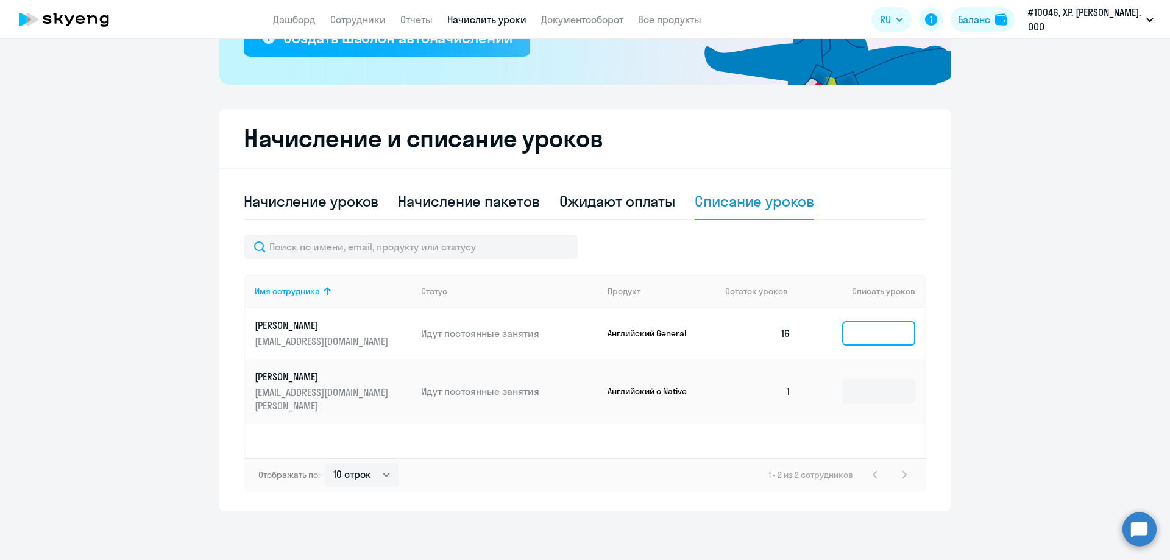
click at [869, 334] on input at bounding box center [878, 333] width 73 height 24
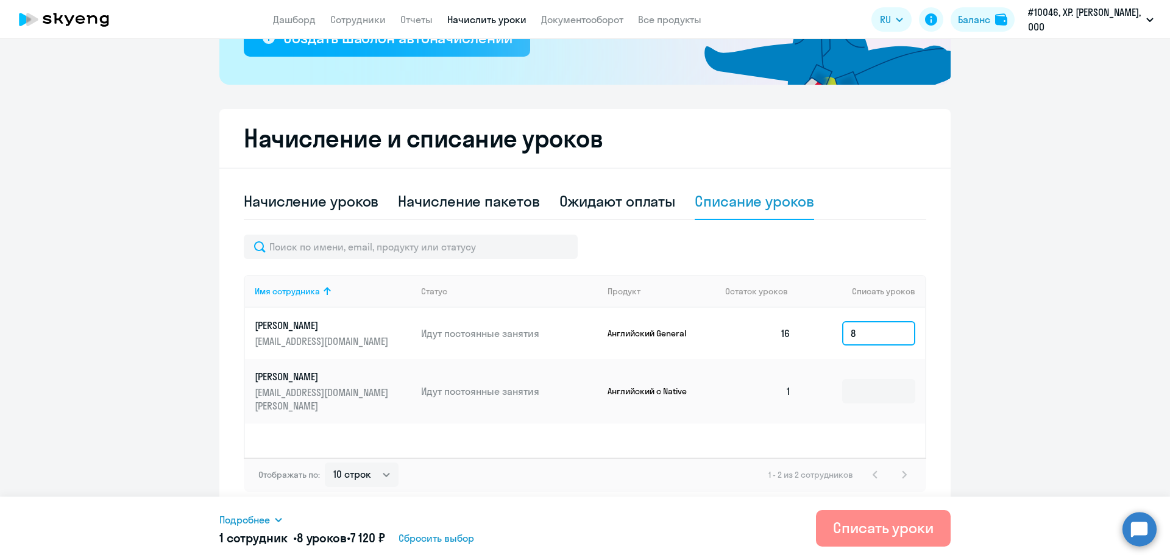
type input "8"
click at [876, 529] on div "Списать уроки" at bounding box center [883, 527] width 101 height 19
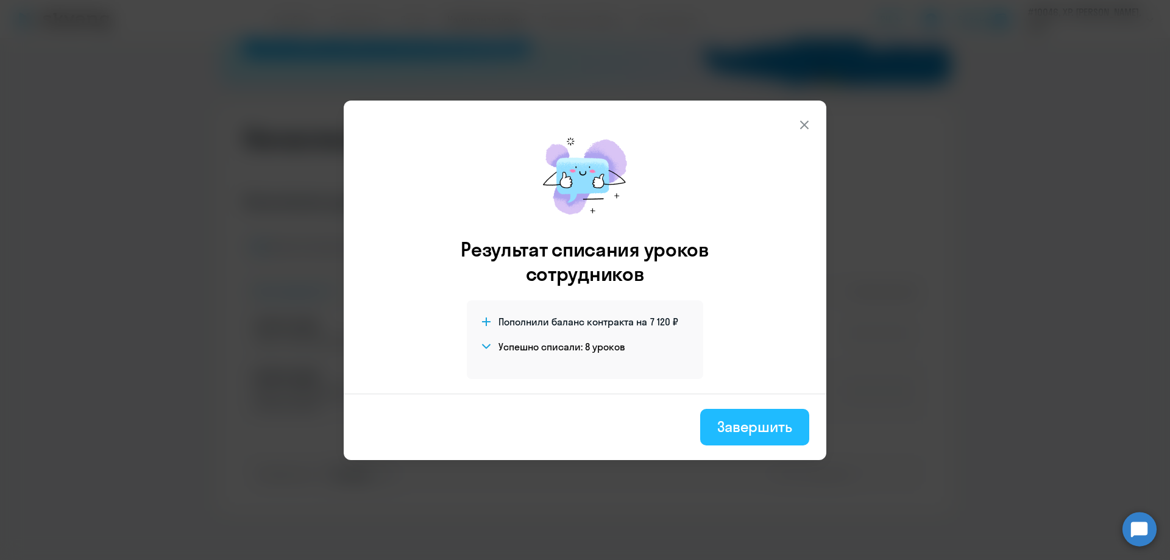
click at [760, 428] on div "Завершить" at bounding box center [754, 426] width 75 height 19
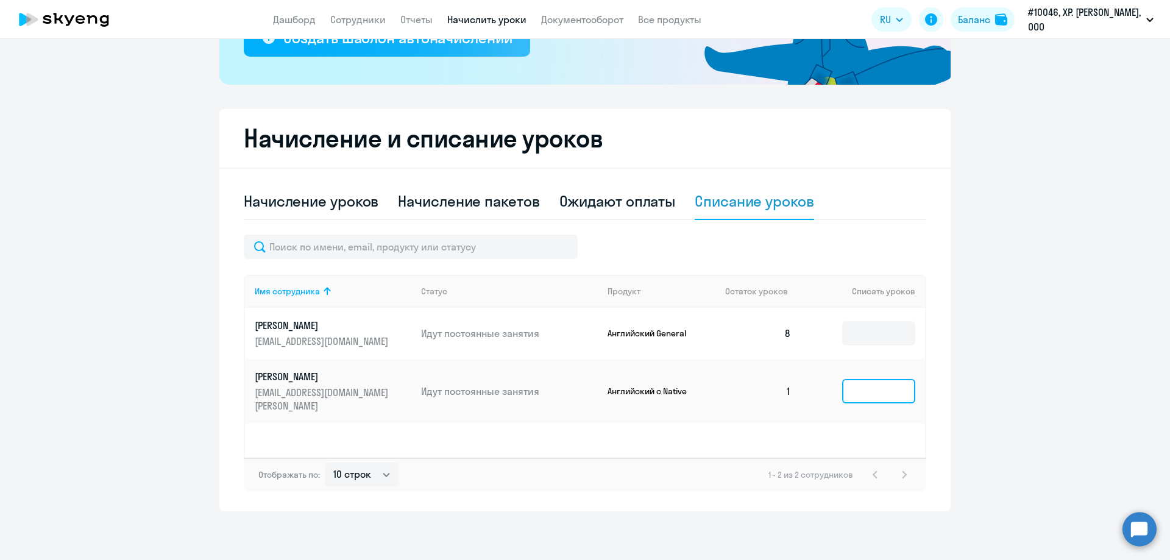
click at [875, 384] on input at bounding box center [878, 391] width 73 height 24
click at [448, 202] on div "Начисление пакетов" at bounding box center [468, 200] width 141 height 19
select select "10"
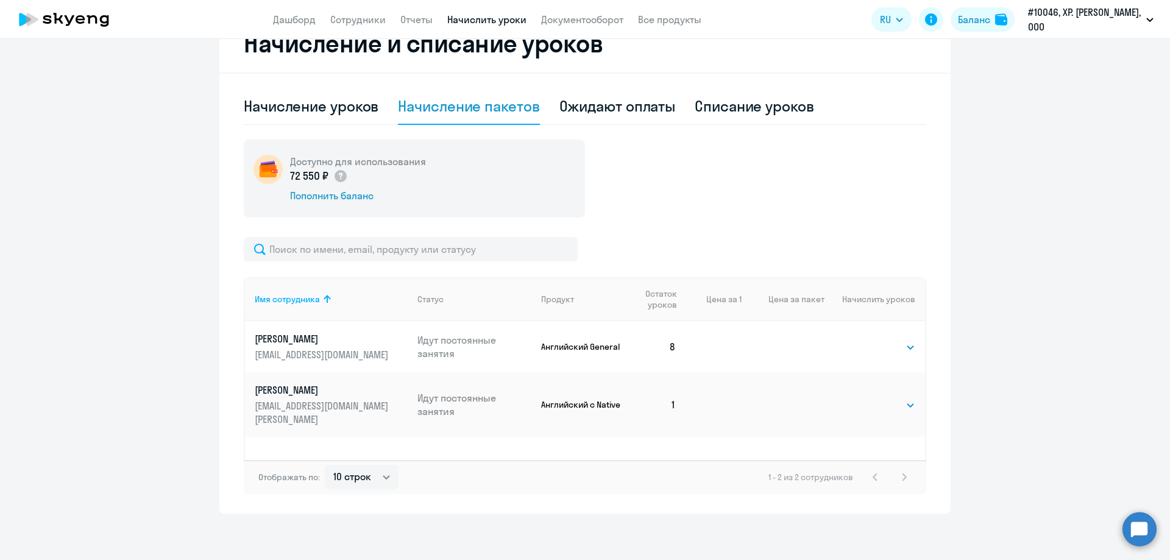
scroll to position [354, 0]
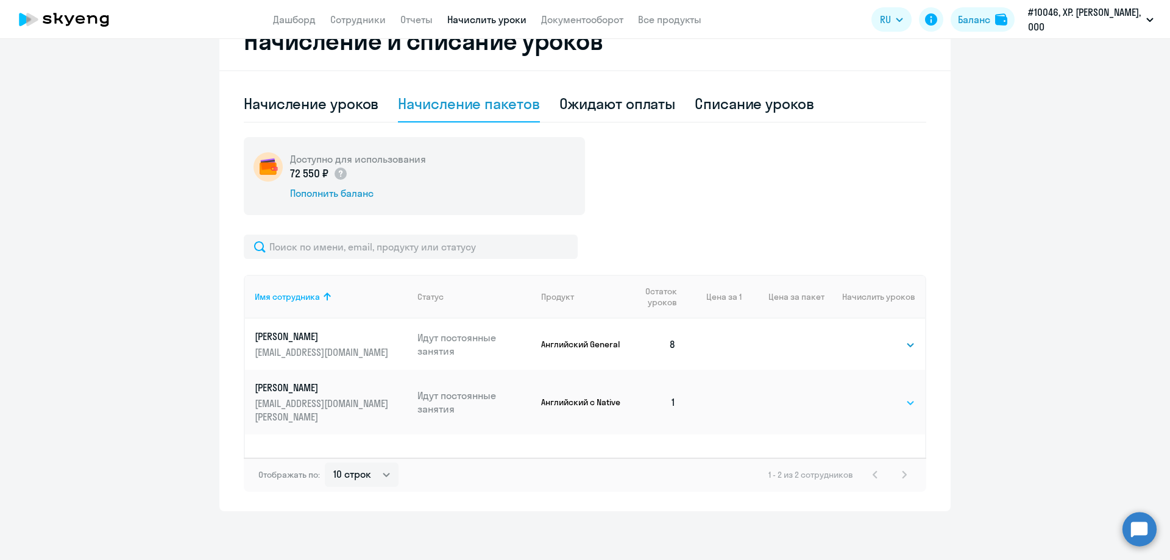
click at [890, 395] on select "Выбрать 4 8 16 32 64 128" at bounding box center [890, 402] width 50 height 15
click at [865, 395] on select "Выбрать 4 8 16 32 64 128" at bounding box center [890, 402] width 50 height 15
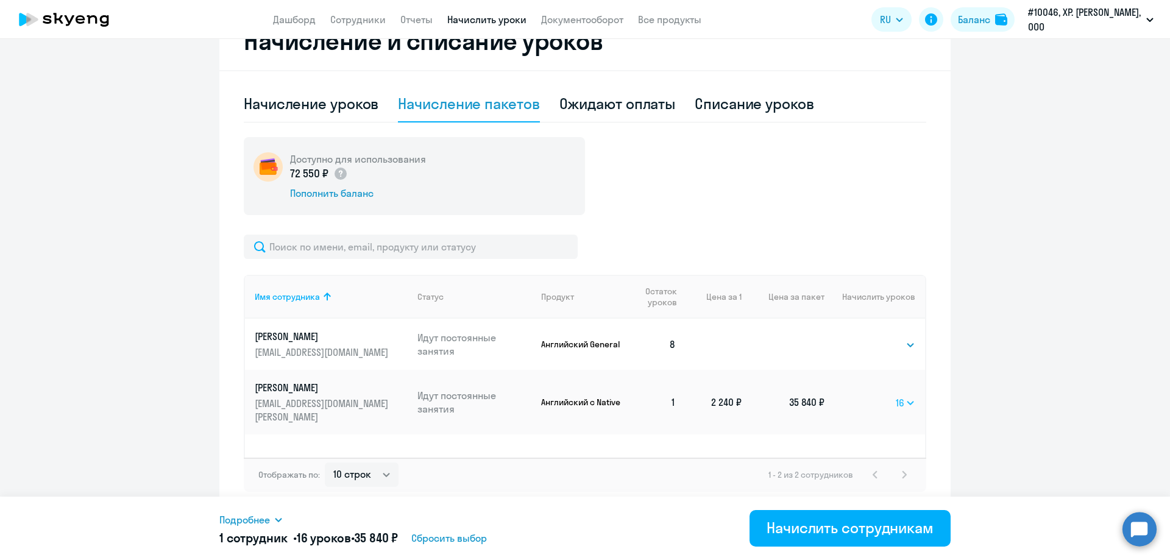
click at [907, 395] on select "Выбрать 4 8 16 32 64 128" at bounding box center [905, 402] width 19 height 15
click at [896, 395] on select "Выбрать 4 8 16 32 64 128" at bounding box center [905, 402] width 19 height 15
click at [905, 395] on select "Выбрать 4 8 16 32 64 128" at bounding box center [907, 402] width 16 height 15
click at [899, 395] on select "Выбрать 4 8 16 32 64 128" at bounding box center [907, 402] width 16 height 15
click at [900, 395] on select "Выбрать 4 8 16 32 64 128" at bounding box center [905, 402] width 19 height 15
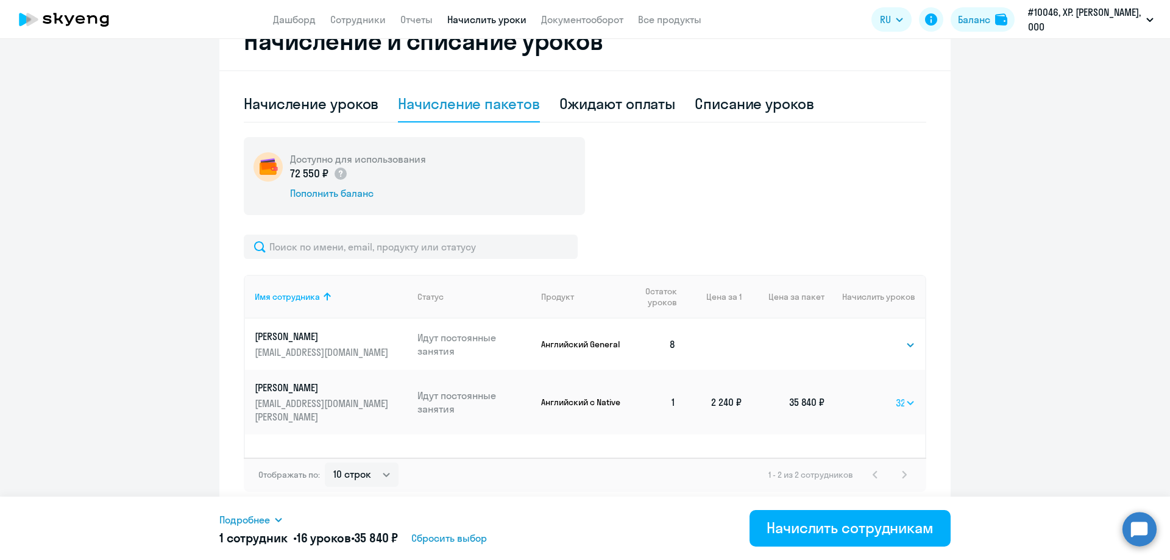
click at [896, 395] on select "Выбрать 4 8 16 32 64 128" at bounding box center [905, 402] width 19 height 15
click at [906, 395] on select "Выбрать 4 8 16 32 64 128" at bounding box center [904, 402] width 21 height 15
select select "16"
click at [894, 395] on select "Выбрать 4 8 16 32 64 128" at bounding box center [904, 402] width 21 height 15
click at [861, 528] on div "Начислить сотрудникам" at bounding box center [849, 527] width 167 height 19
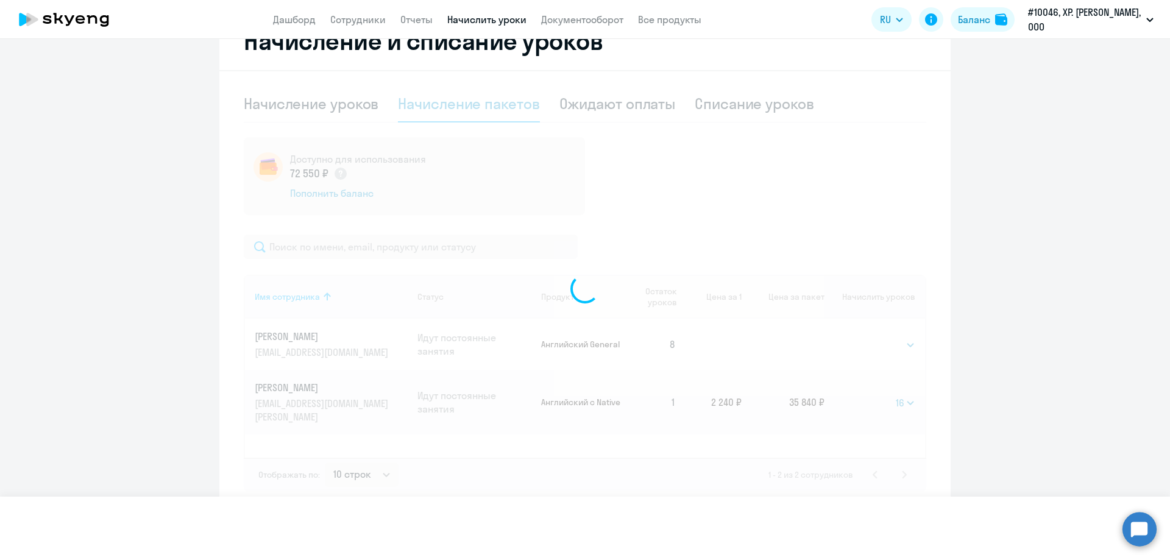
select select
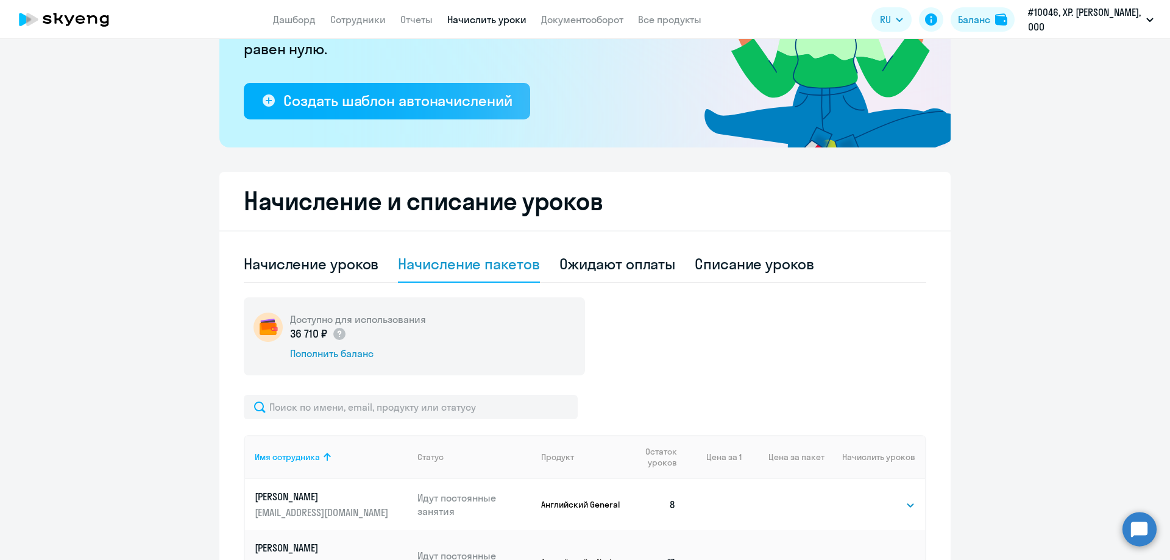
scroll to position [0, 0]
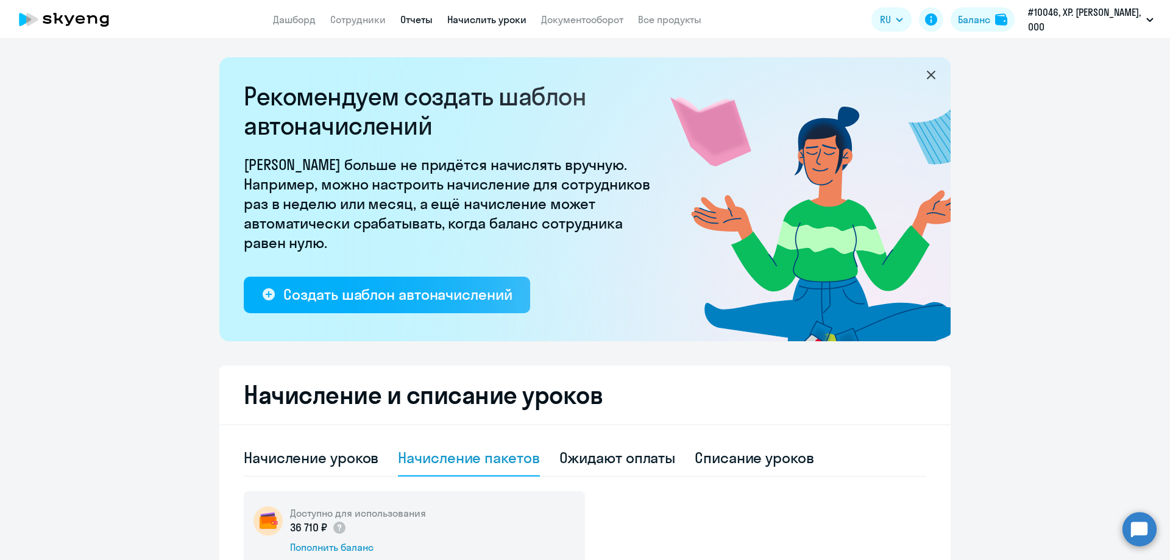
click at [426, 23] on link "Отчеты" at bounding box center [416, 19] width 32 height 12
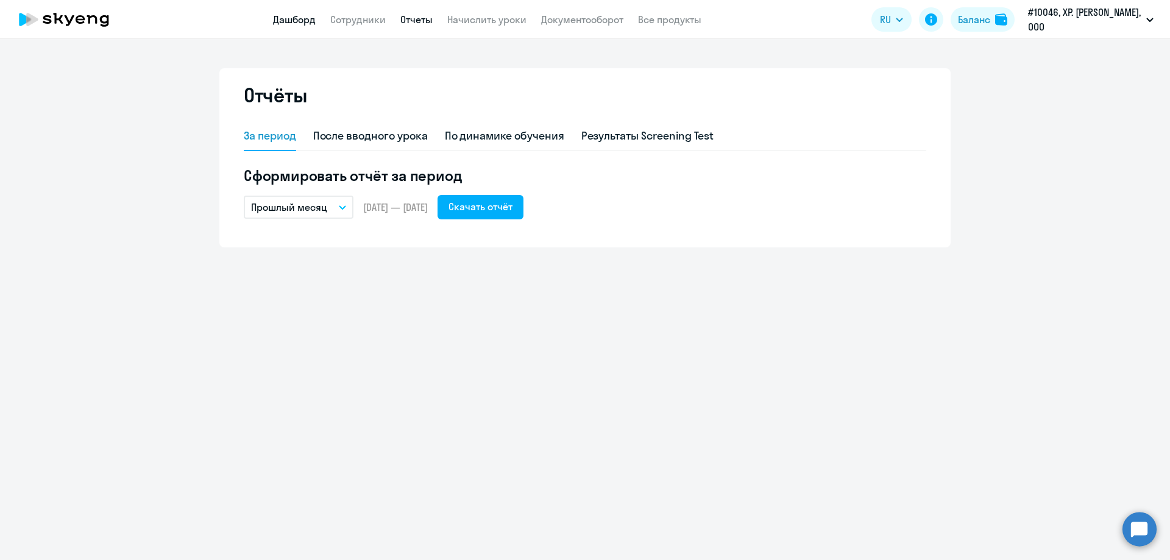
click at [304, 23] on link "Дашборд" at bounding box center [294, 19] width 43 height 12
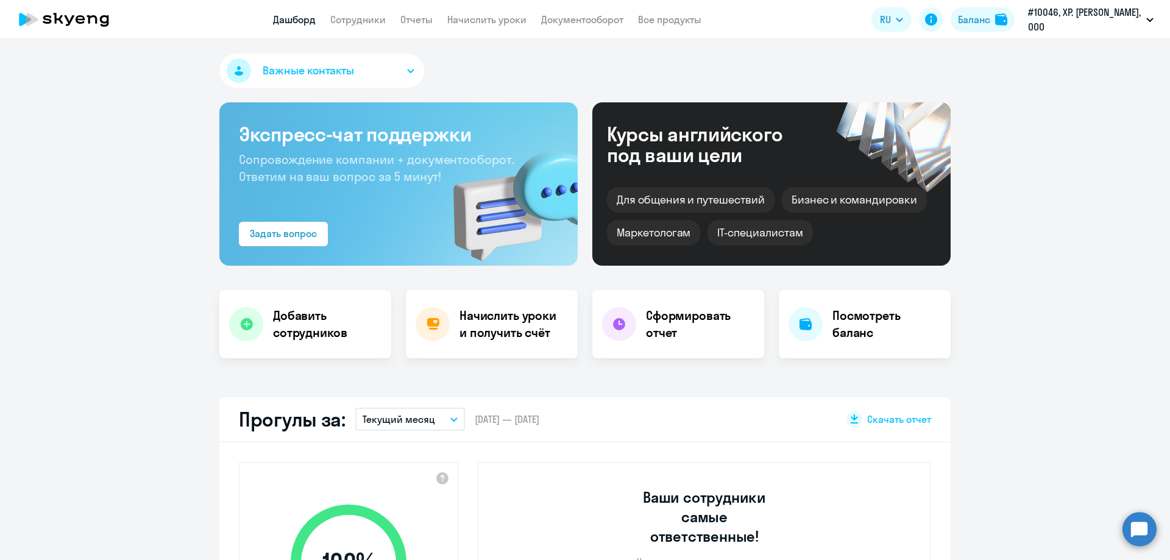
select select "30"
click at [845, 327] on h4 "Посмотреть баланс" at bounding box center [886, 324] width 108 height 34
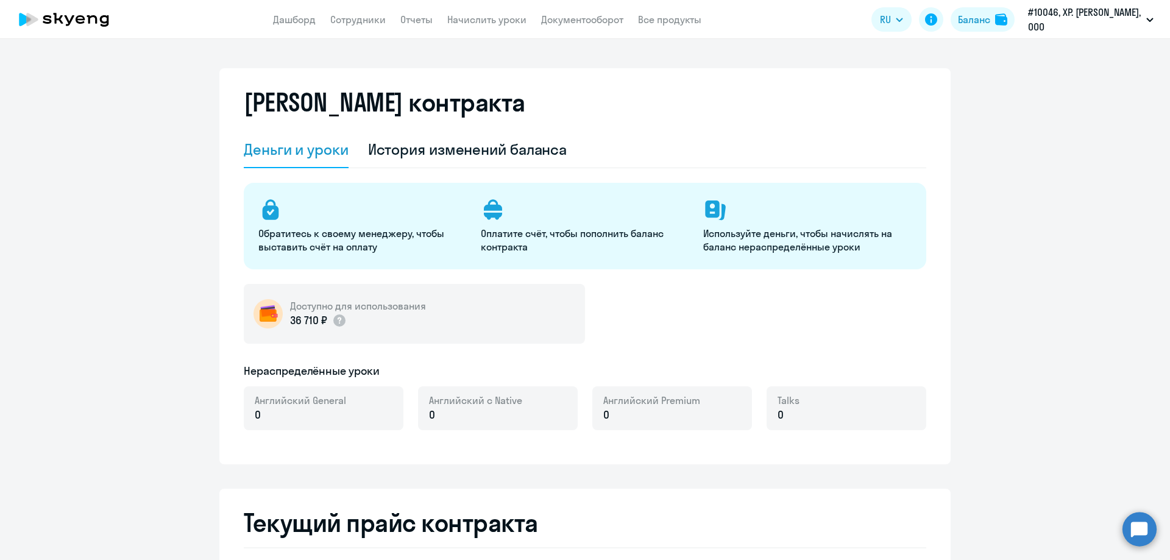
select select "english_adult_not_native_speaker"
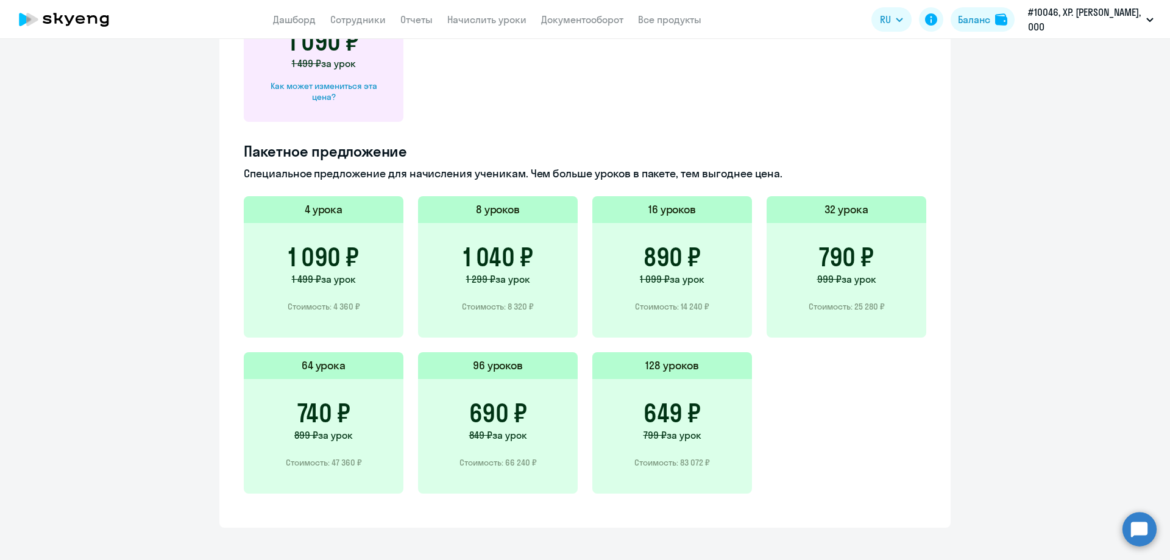
scroll to position [752, 0]
